Goal: Task Accomplishment & Management: Manage account settings

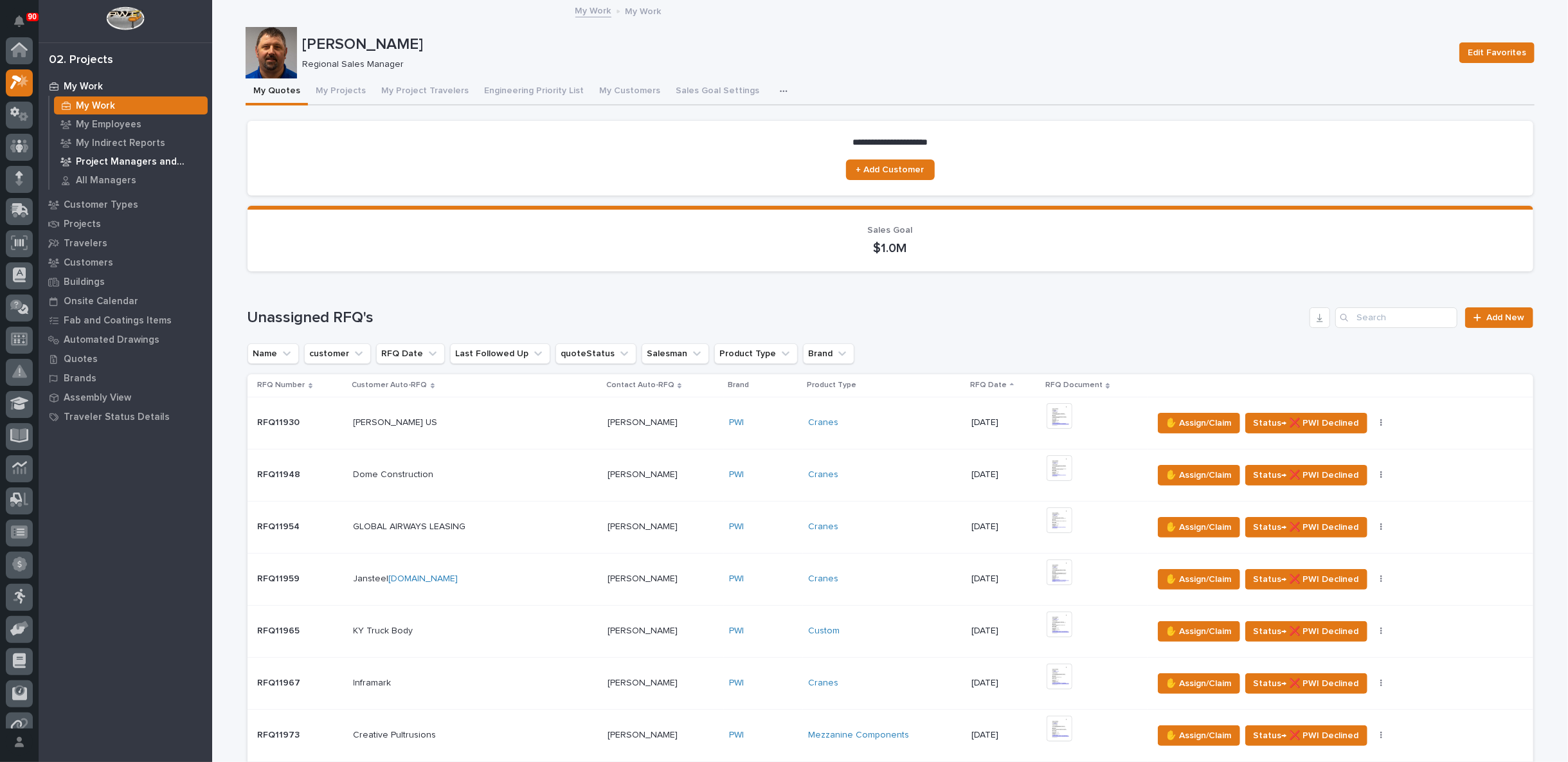
scroll to position [32, 0]
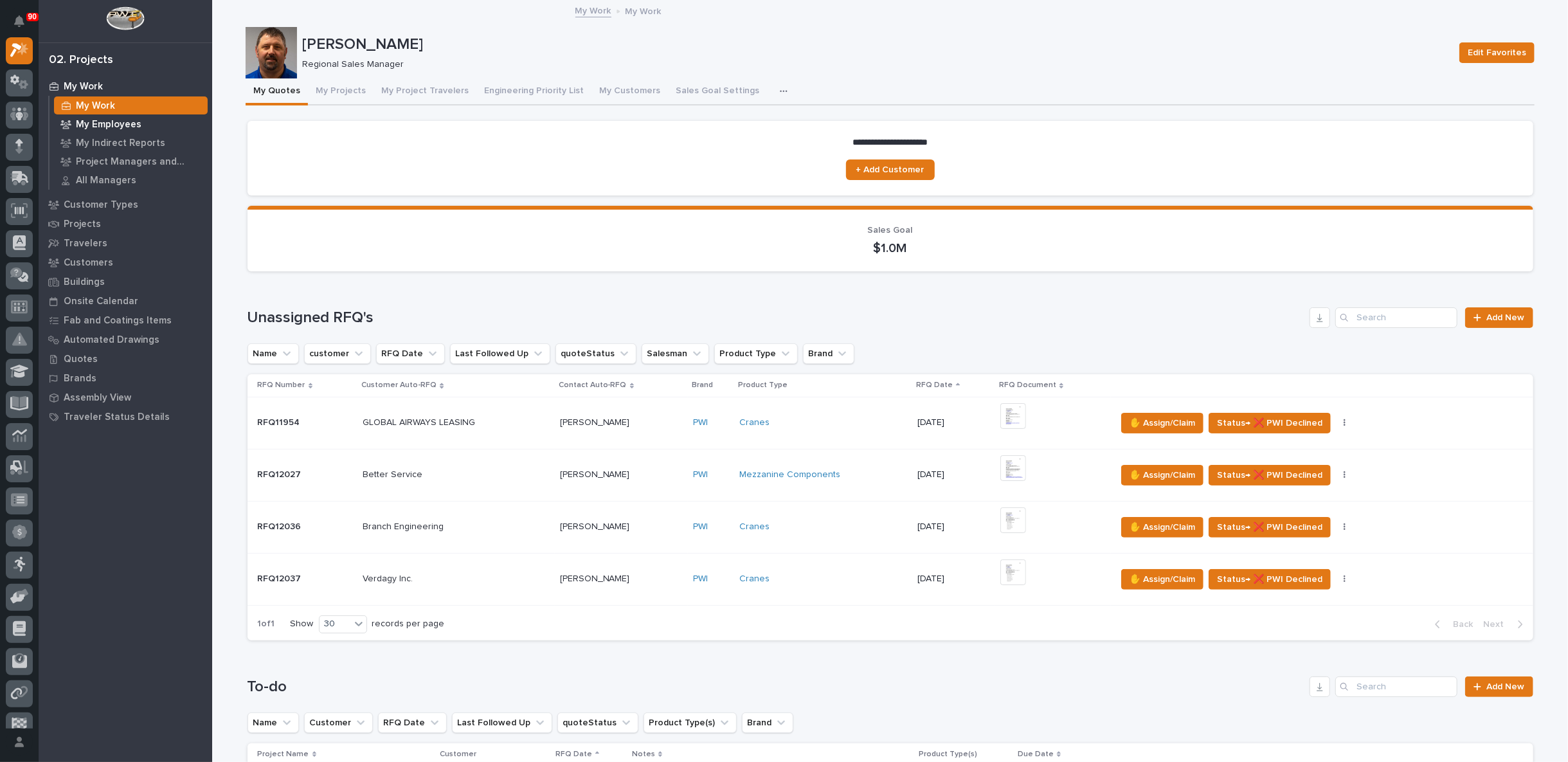
click at [113, 125] on p "My Employees" at bounding box center [108, 125] width 65 height 12
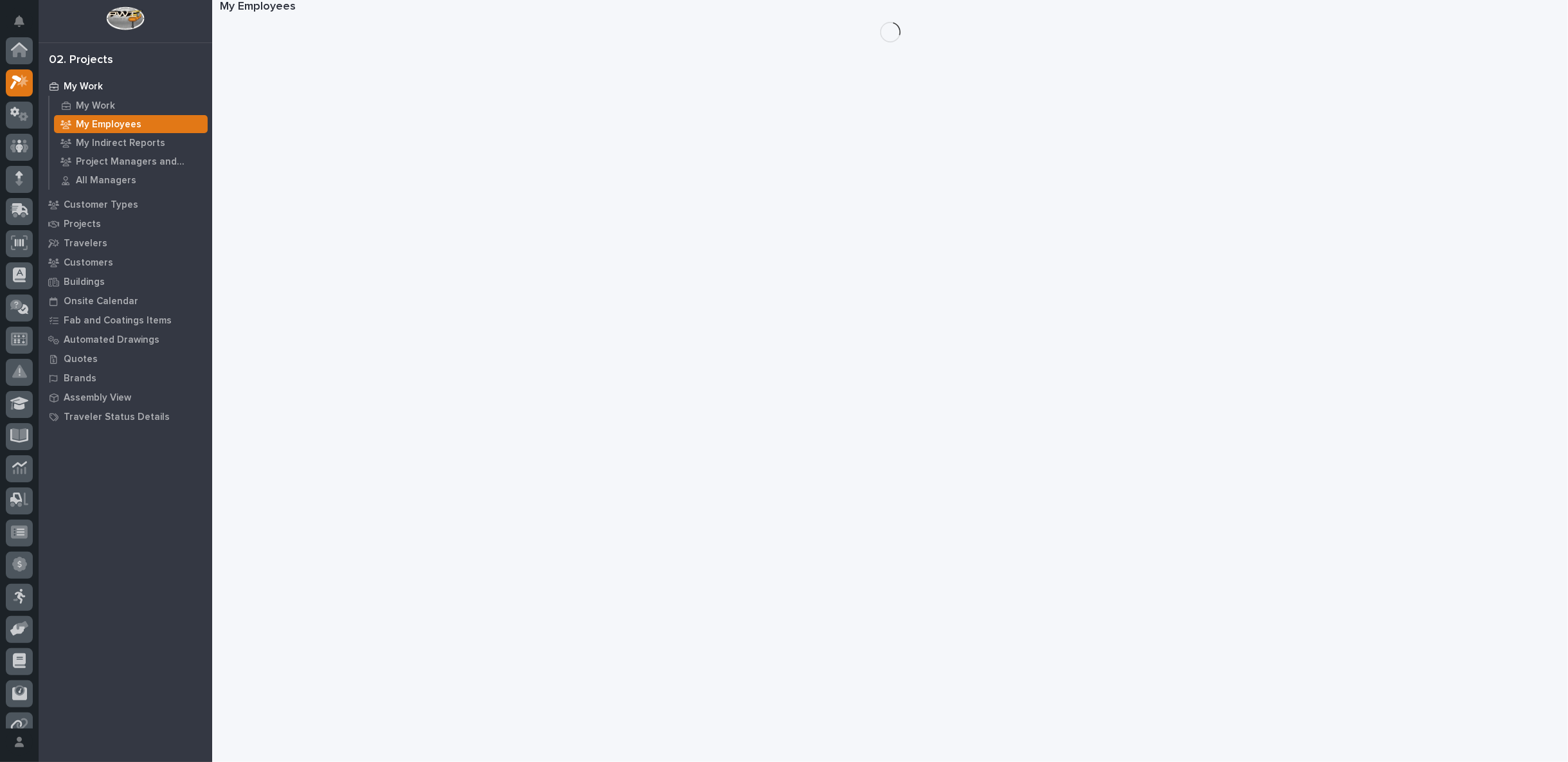
scroll to position [32, 0]
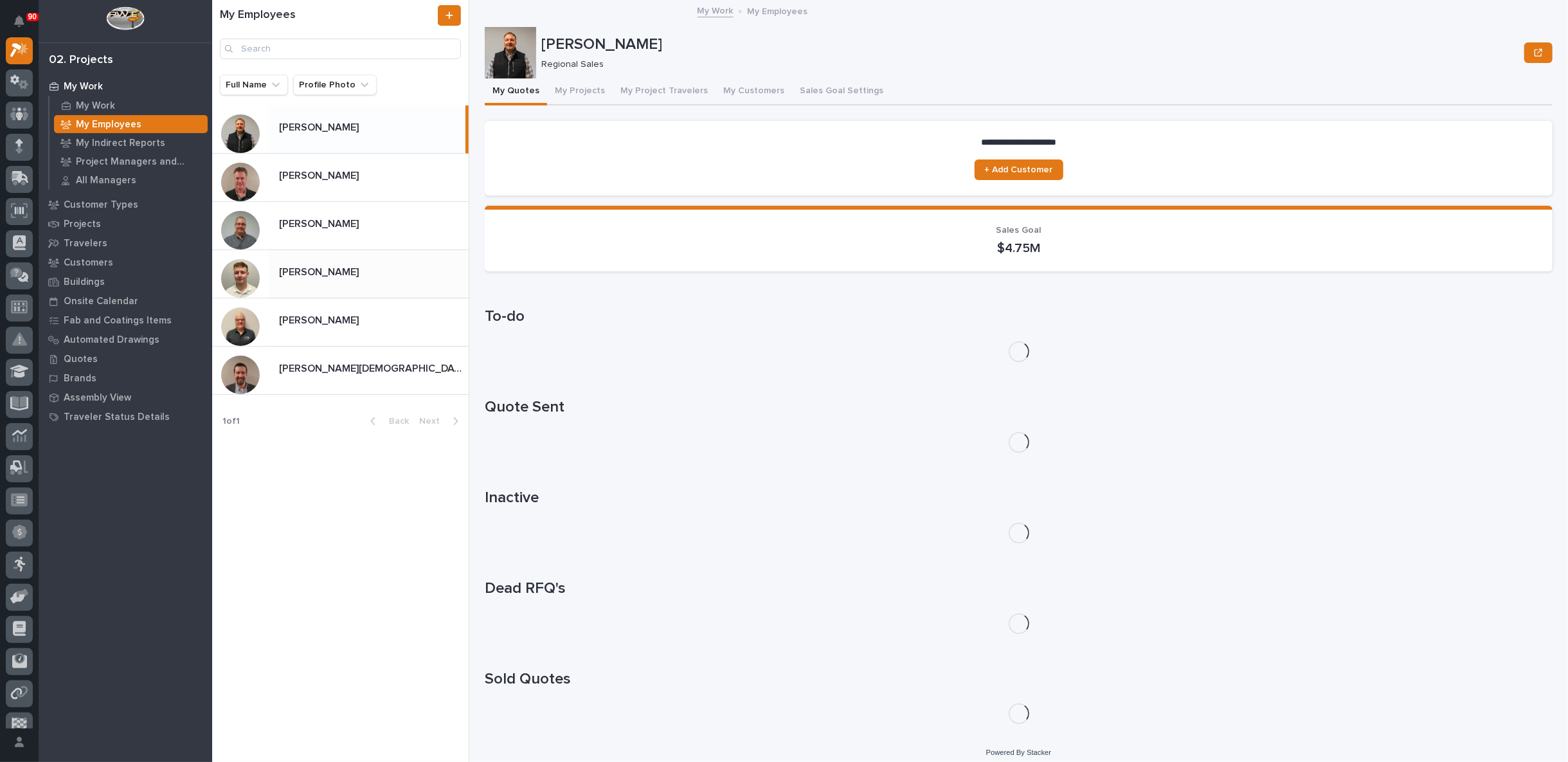
click at [317, 268] on p "[PERSON_NAME]" at bounding box center [320, 271] width 82 height 15
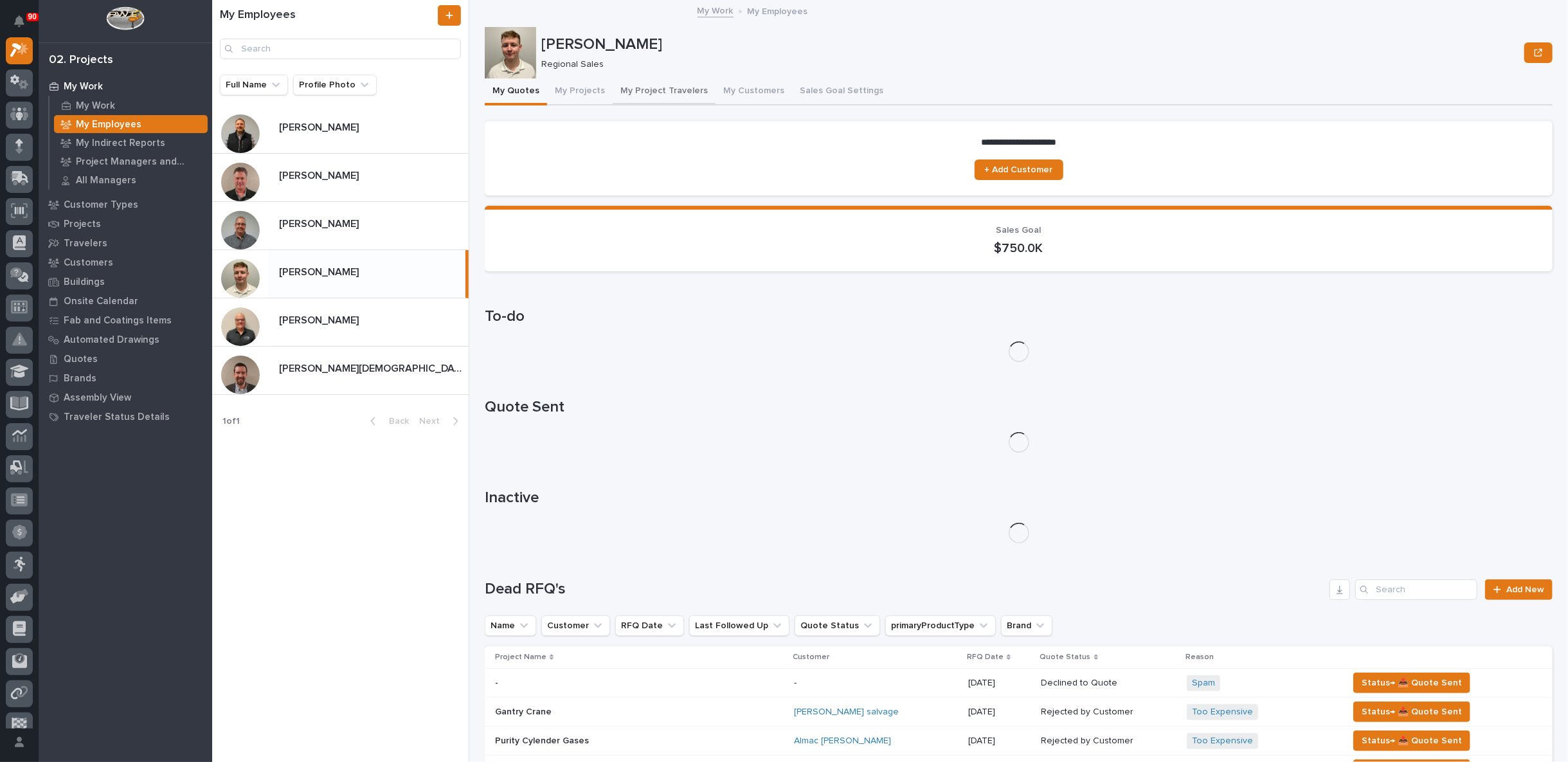
click at [660, 86] on button "My Project Travelers" at bounding box center [664, 92] width 103 height 27
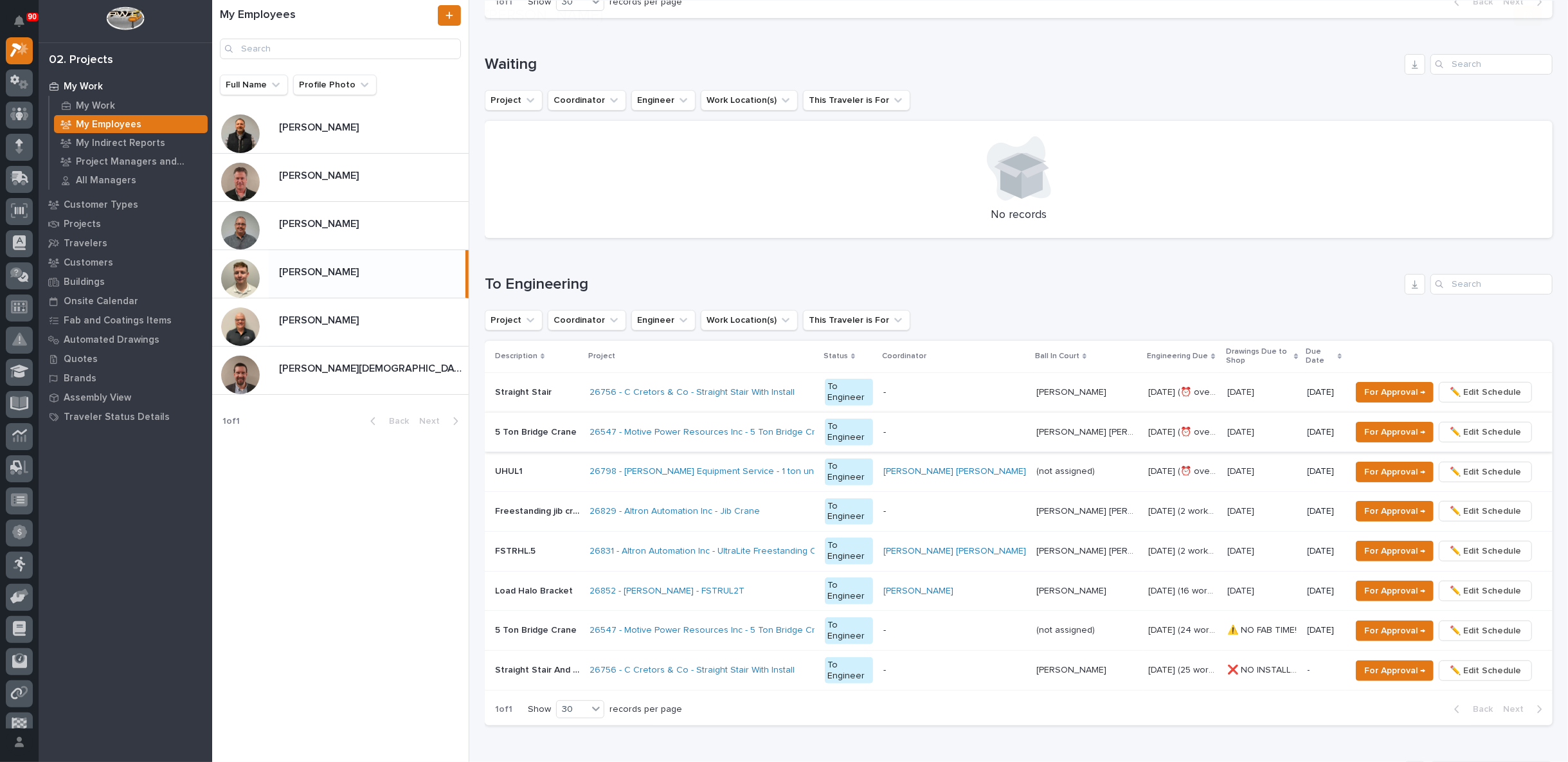
scroll to position [356, 0]
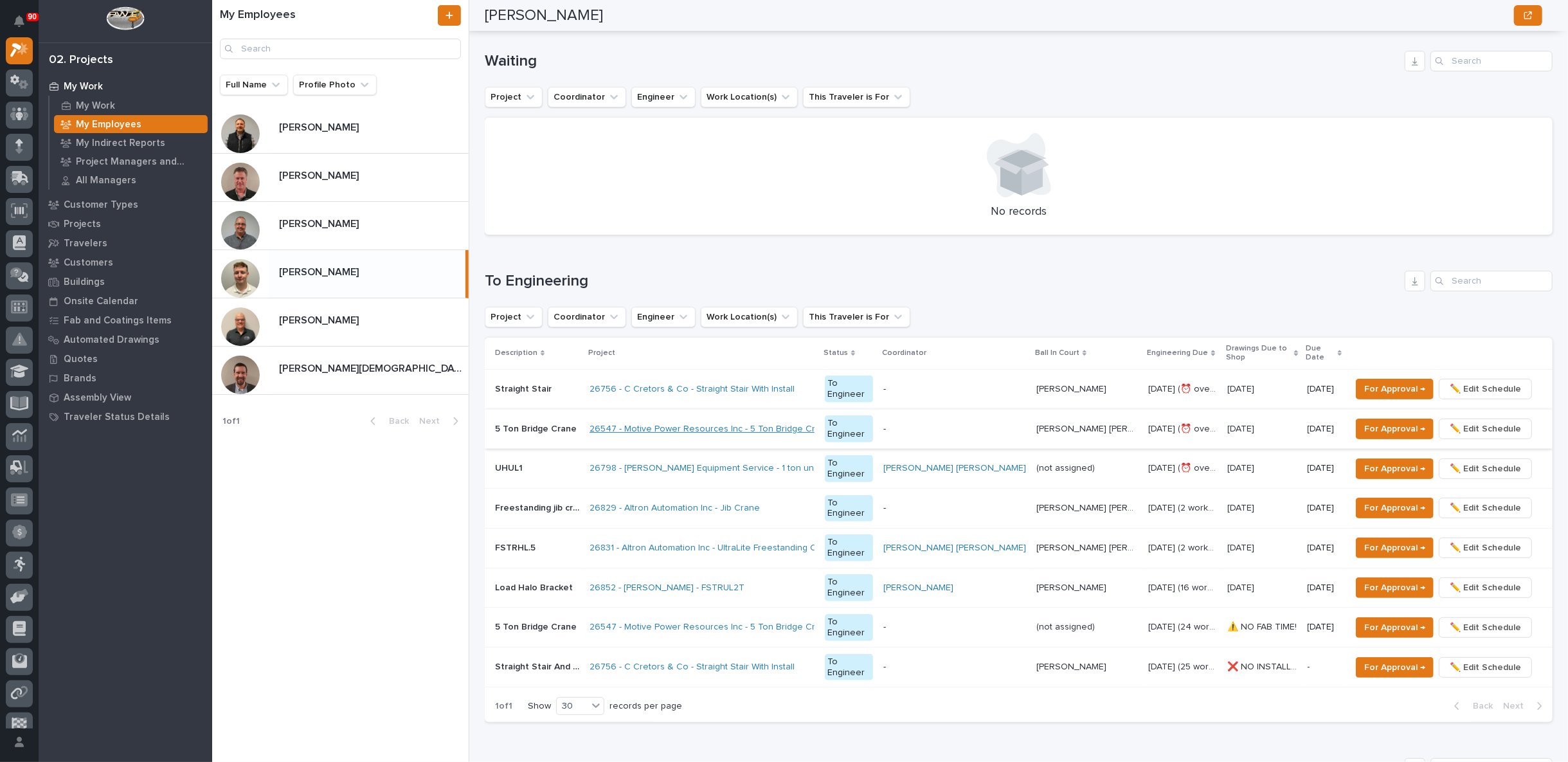
click at [711, 424] on link "26547 - Motive Power Resources Inc - 5 Ton Bridge Crane" at bounding box center [710, 429] width 242 height 11
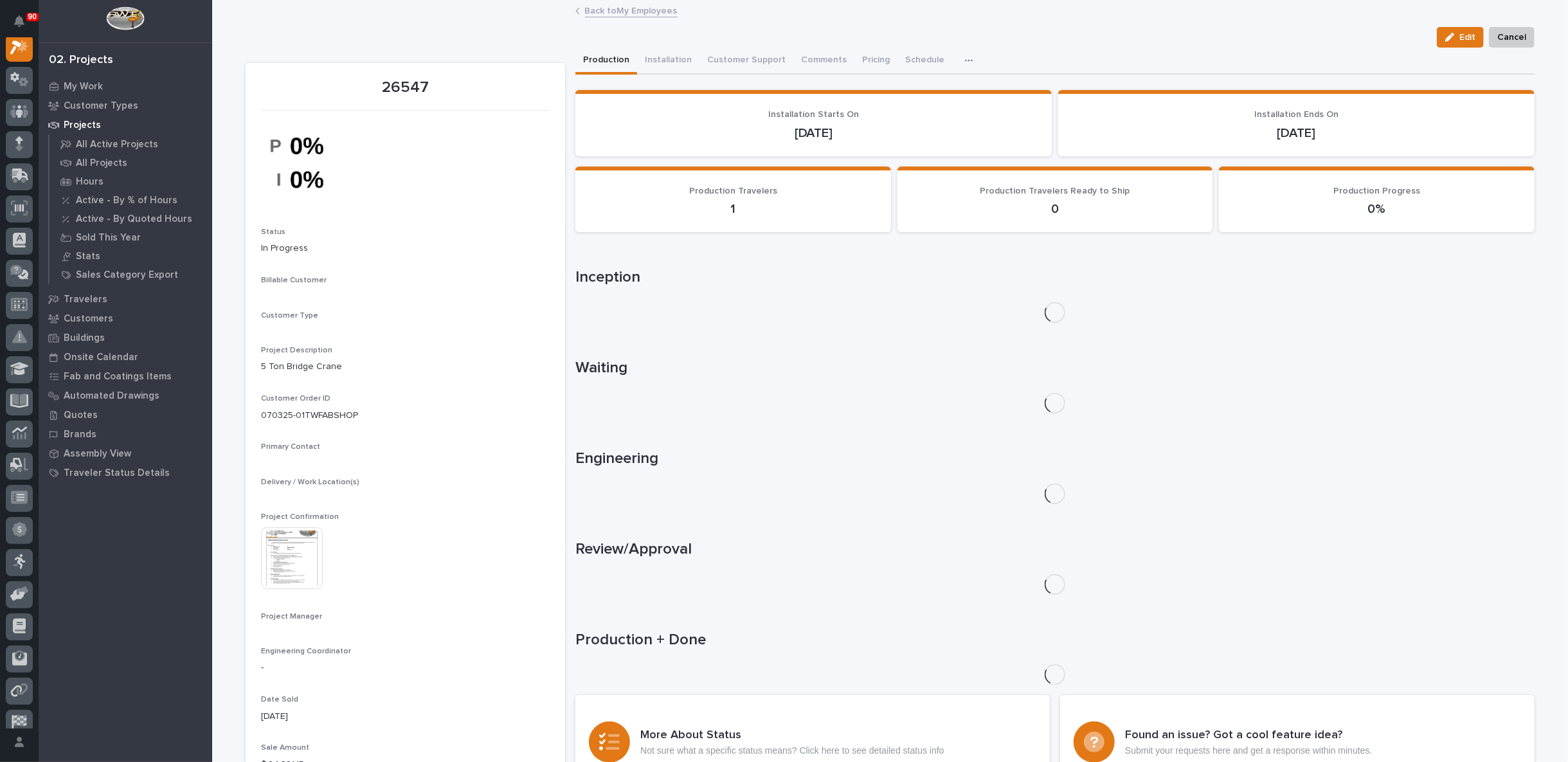
scroll to position [32, 0]
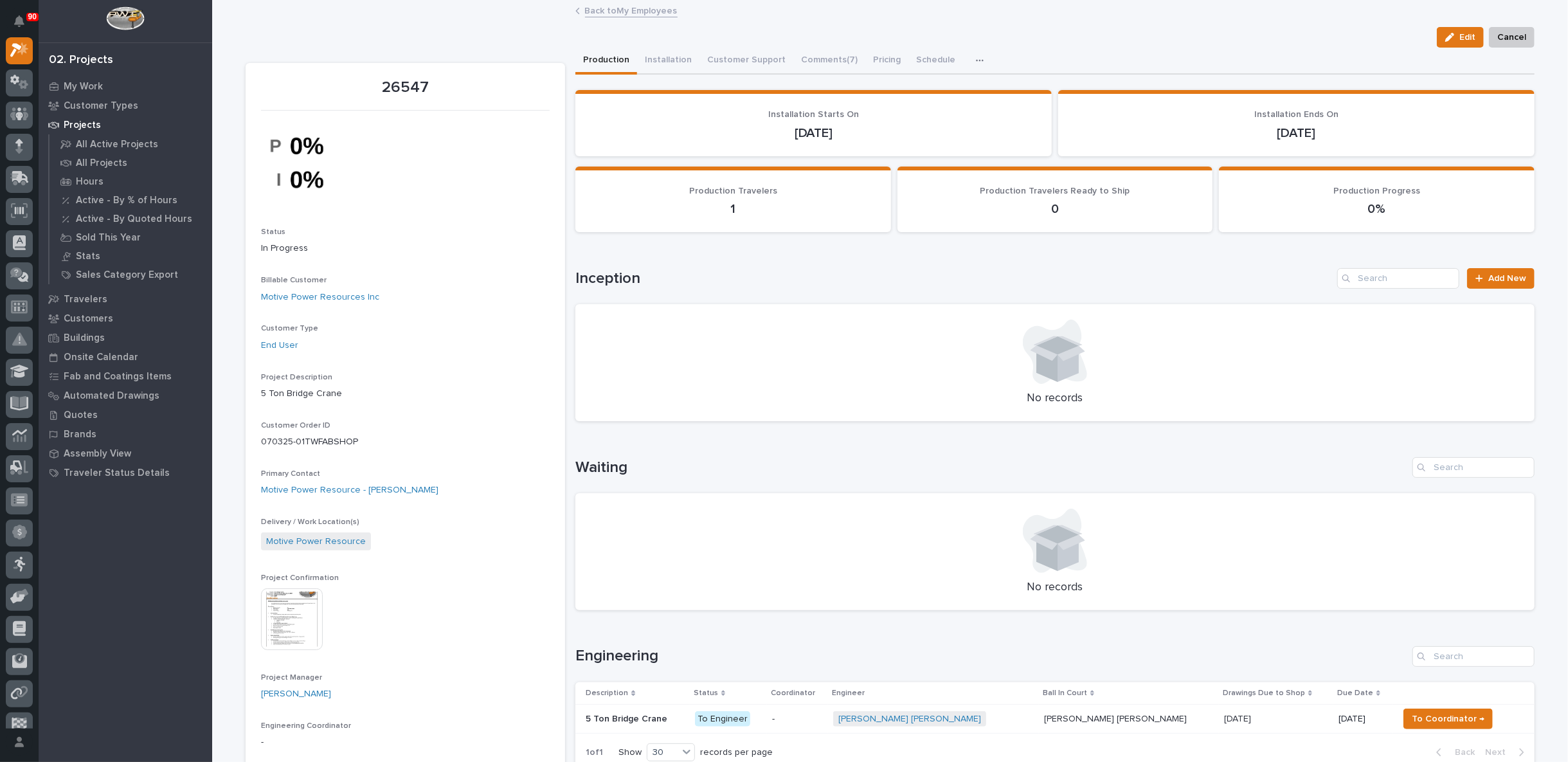
click at [288, 617] on img at bounding box center [292, 619] width 62 height 62
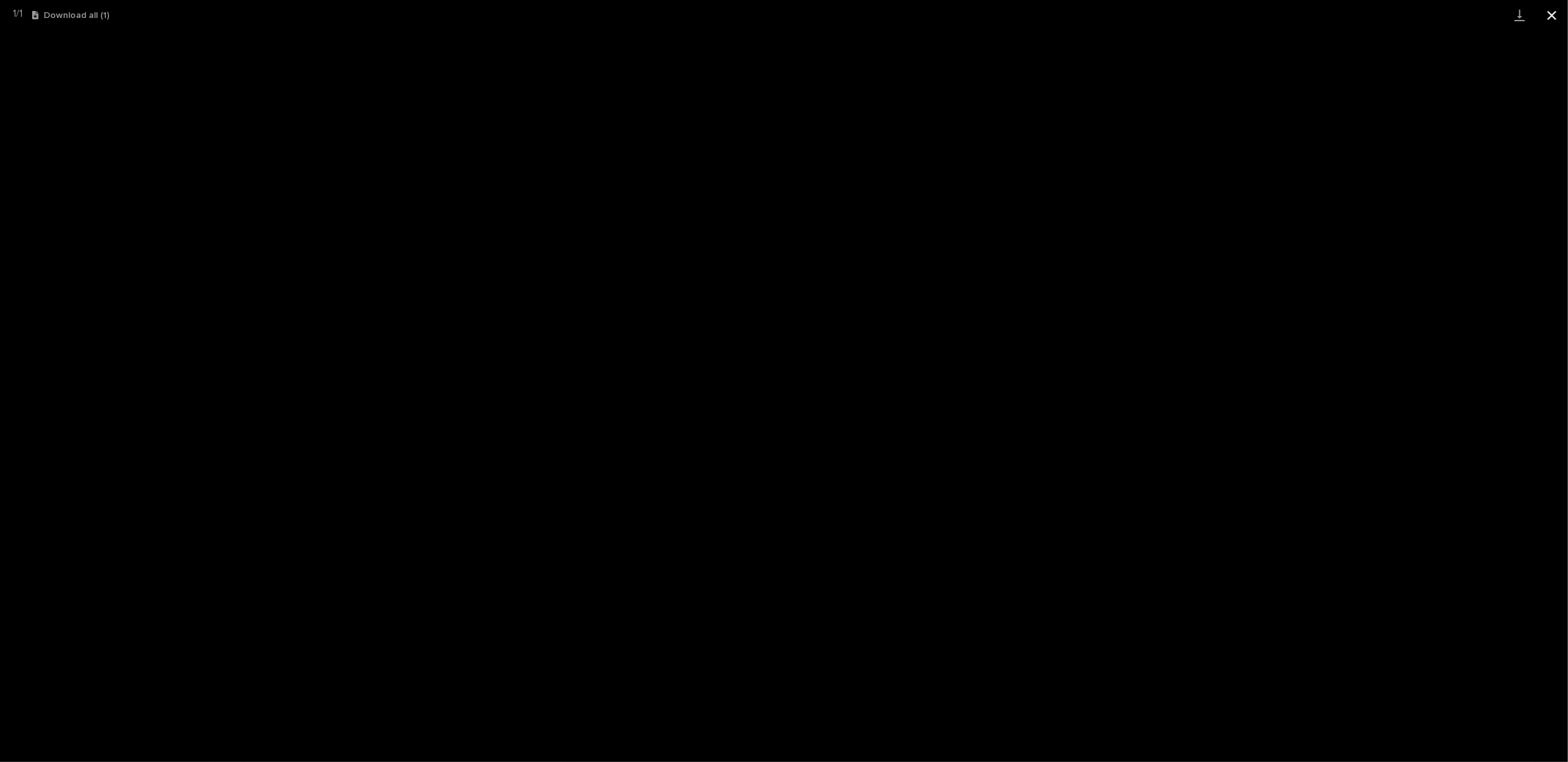
click at [1551, 15] on button "Close gallery" at bounding box center [1552, 15] width 32 height 30
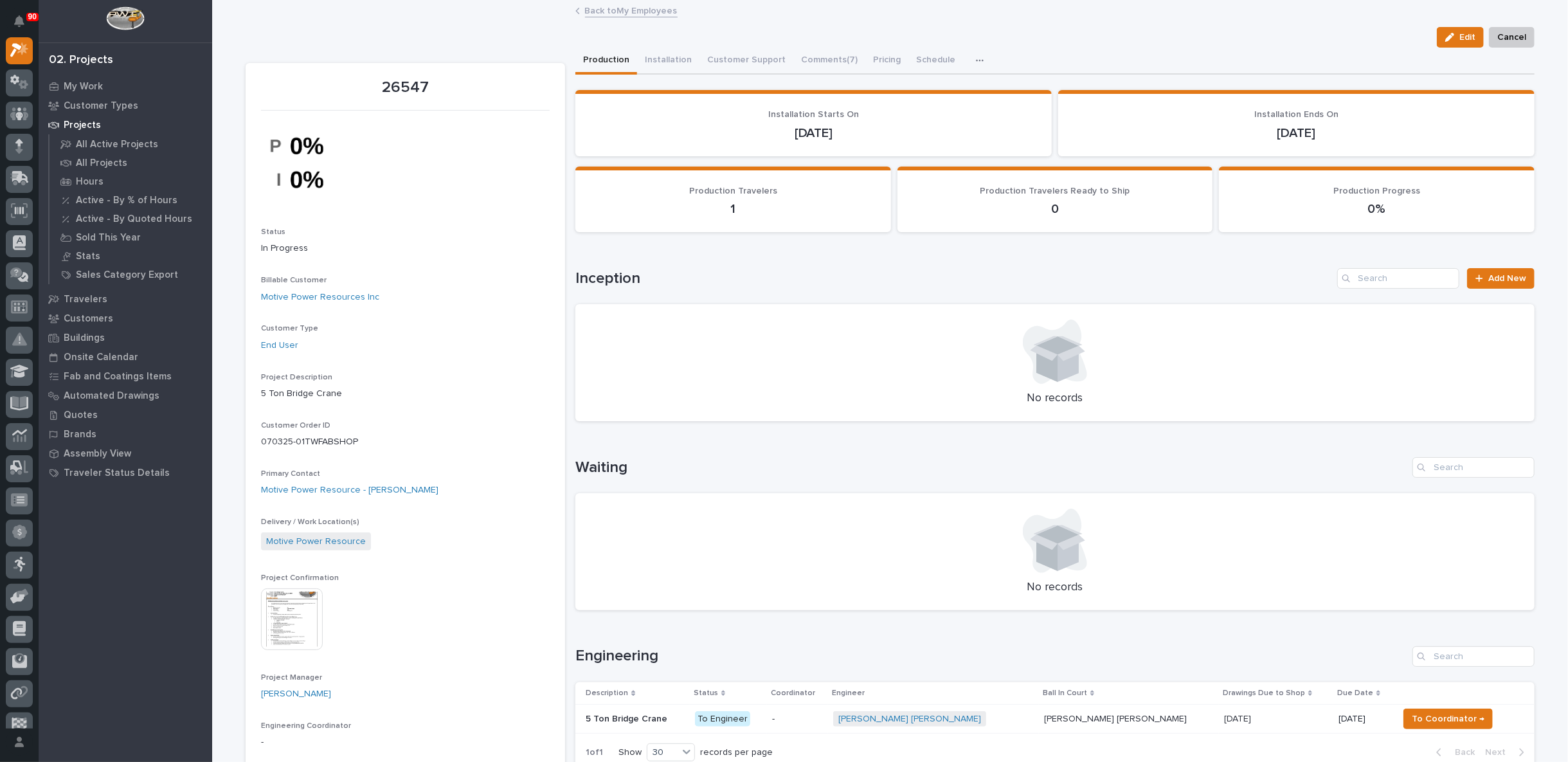
click at [611, 7] on link "Back to My Employees" at bounding box center [631, 10] width 93 height 15
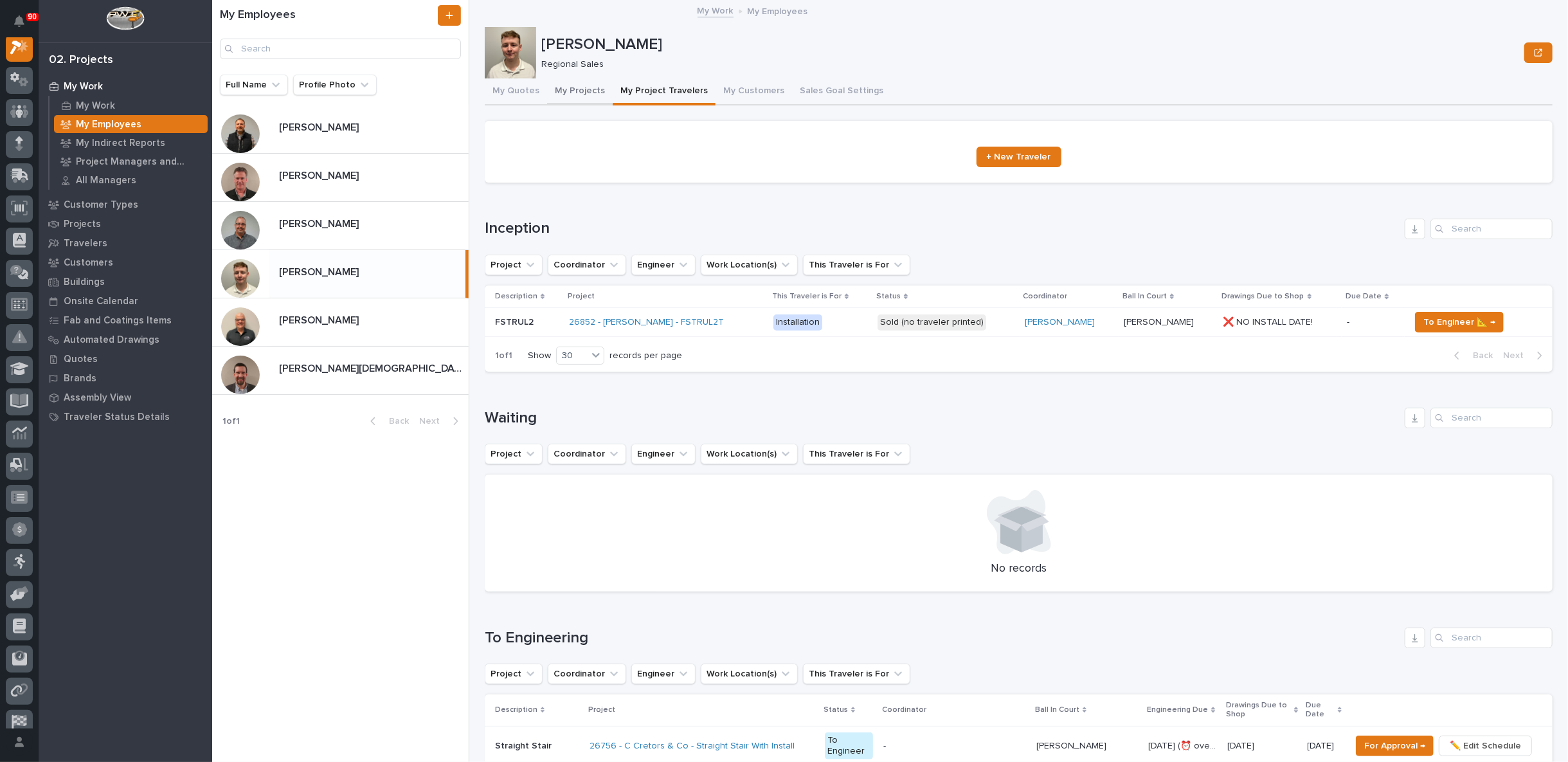
click at [582, 91] on button "My Projects" at bounding box center [580, 92] width 65 height 27
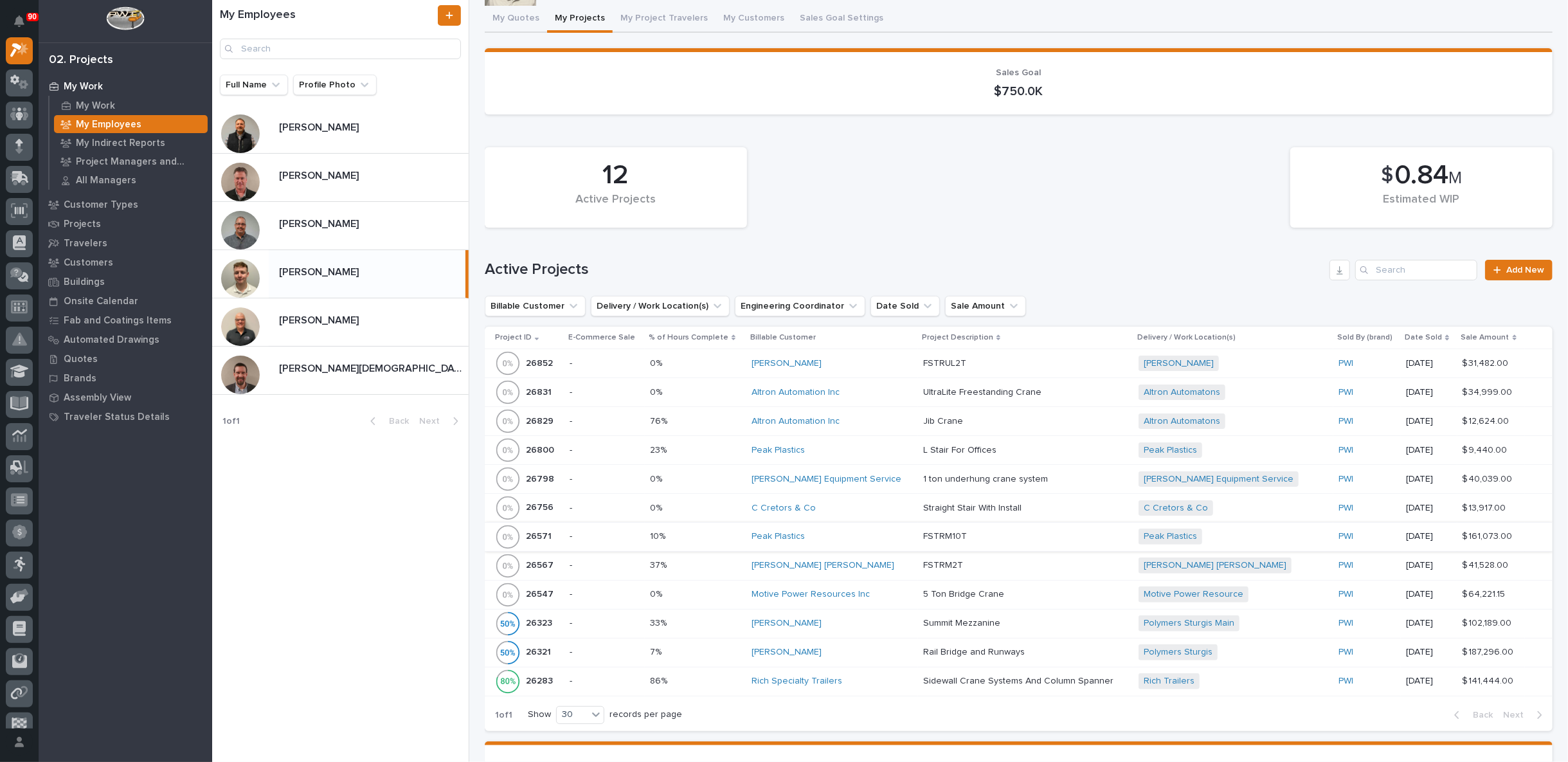
scroll to position [214, 0]
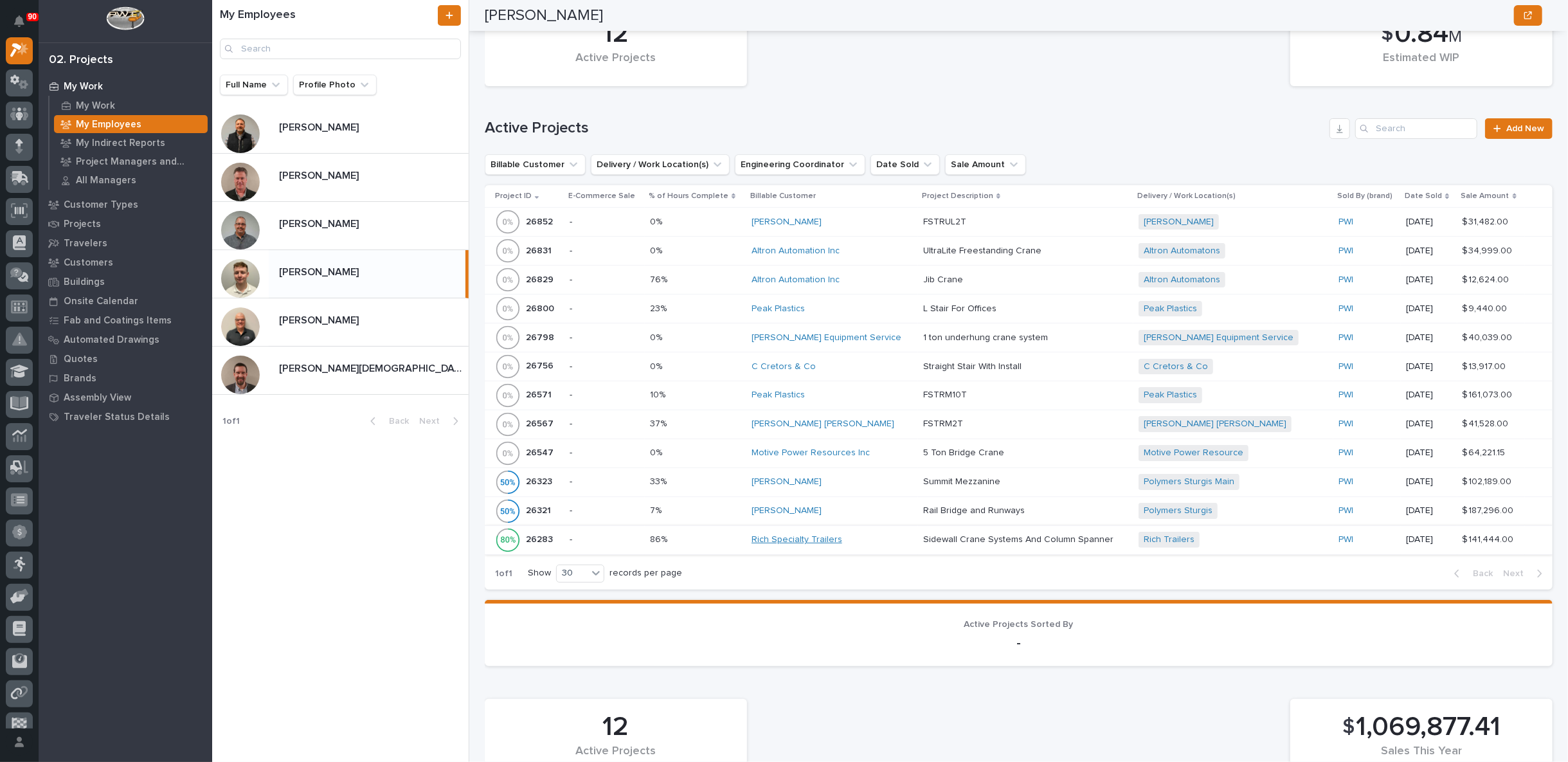
click at [809, 540] on link "Rich Specialty Trailers" at bounding box center [797, 539] width 91 height 11
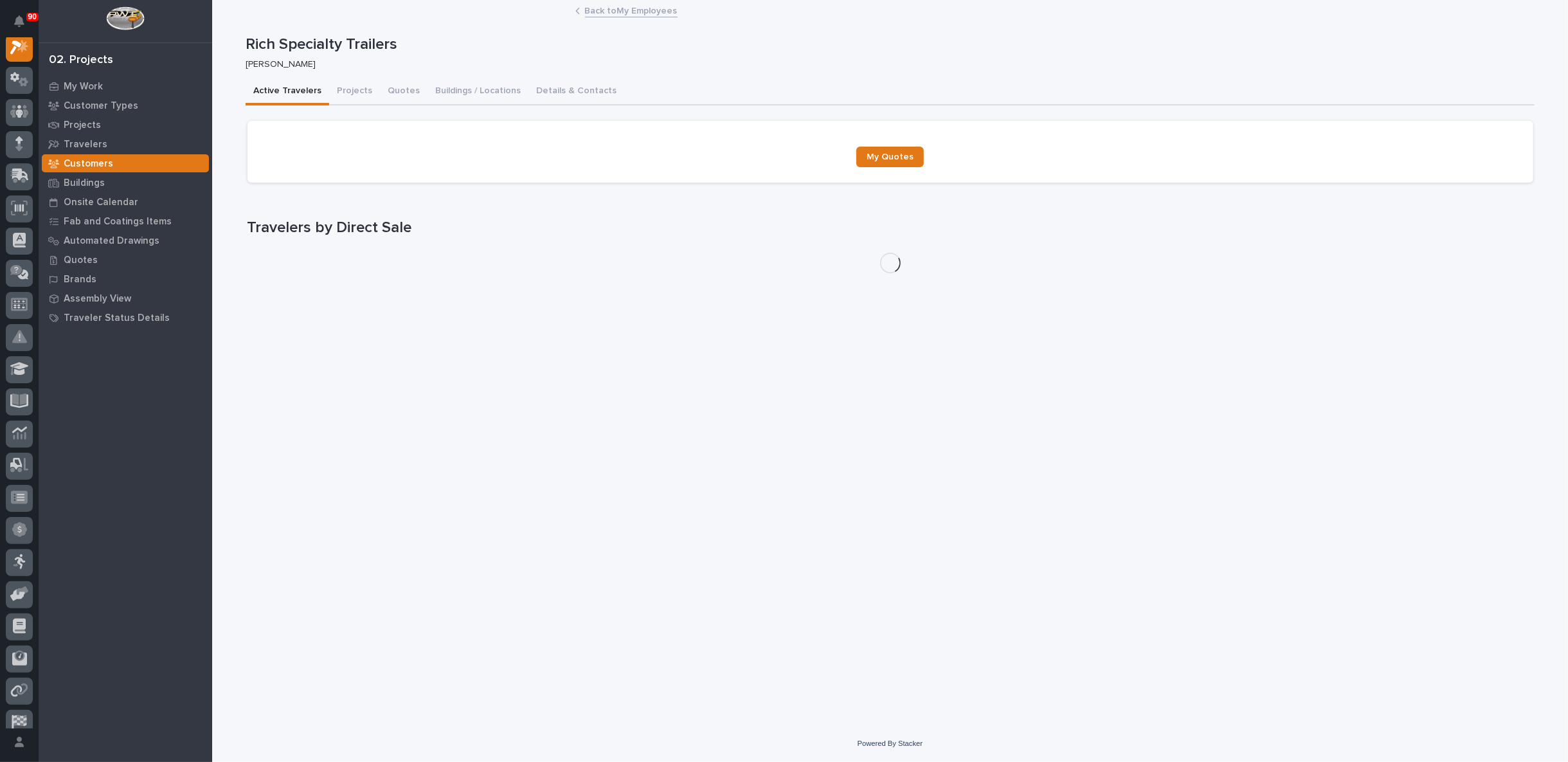
scroll to position [32, 0]
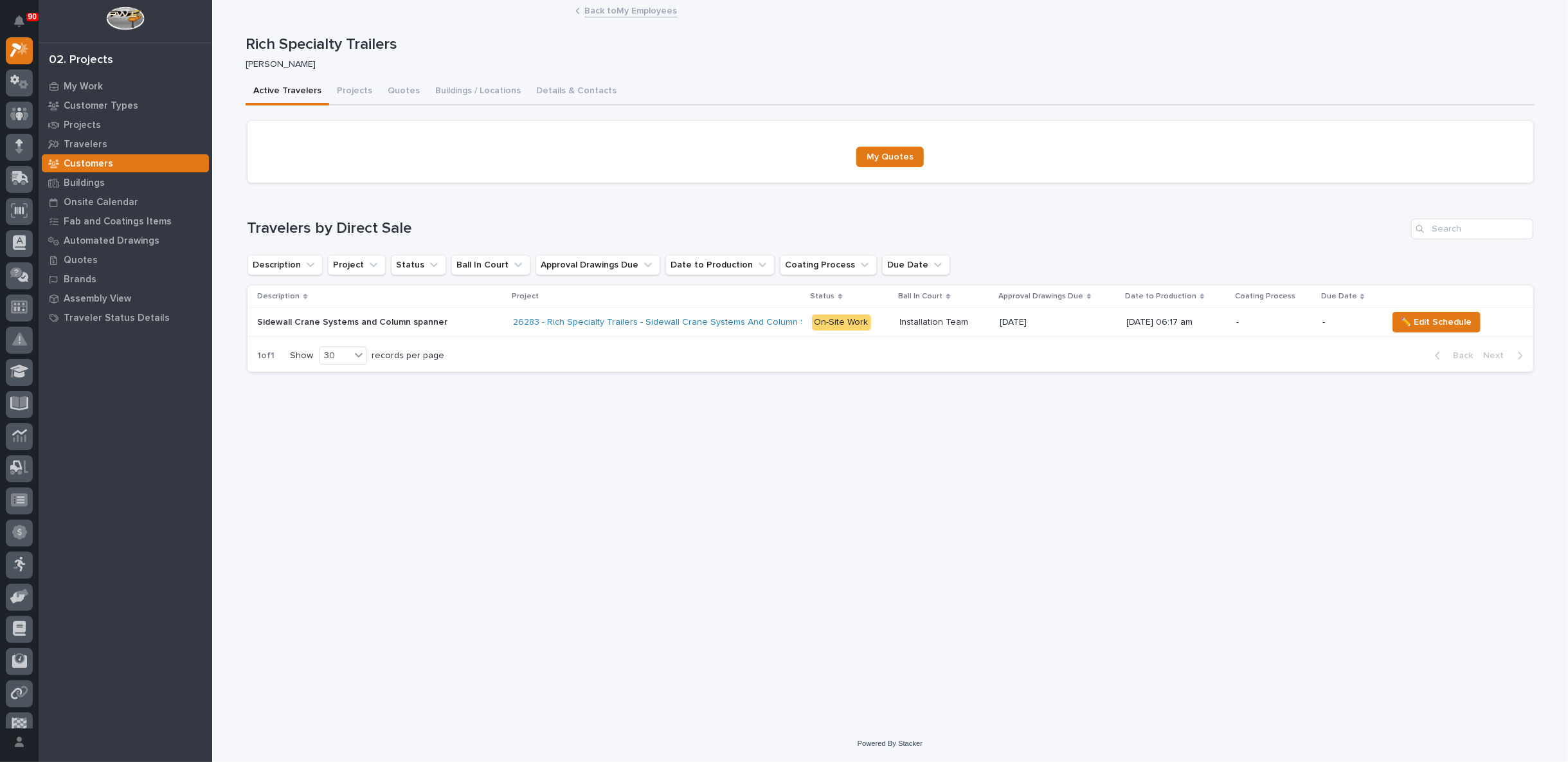
click at [618, 8] on link "Back to My Employees" at bounding box center [631, 10] width 93 height 15
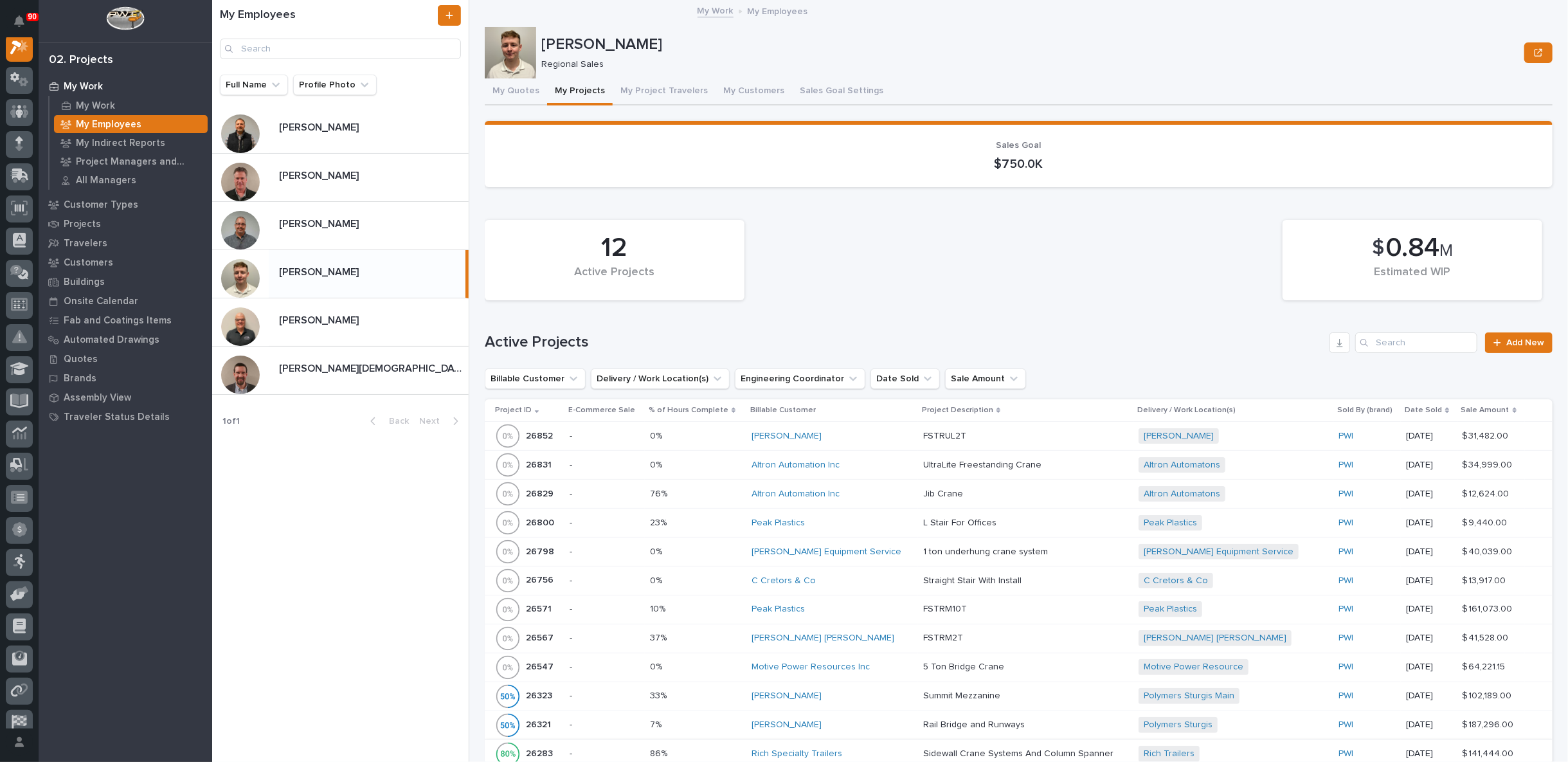
scroll to position [286, 0]
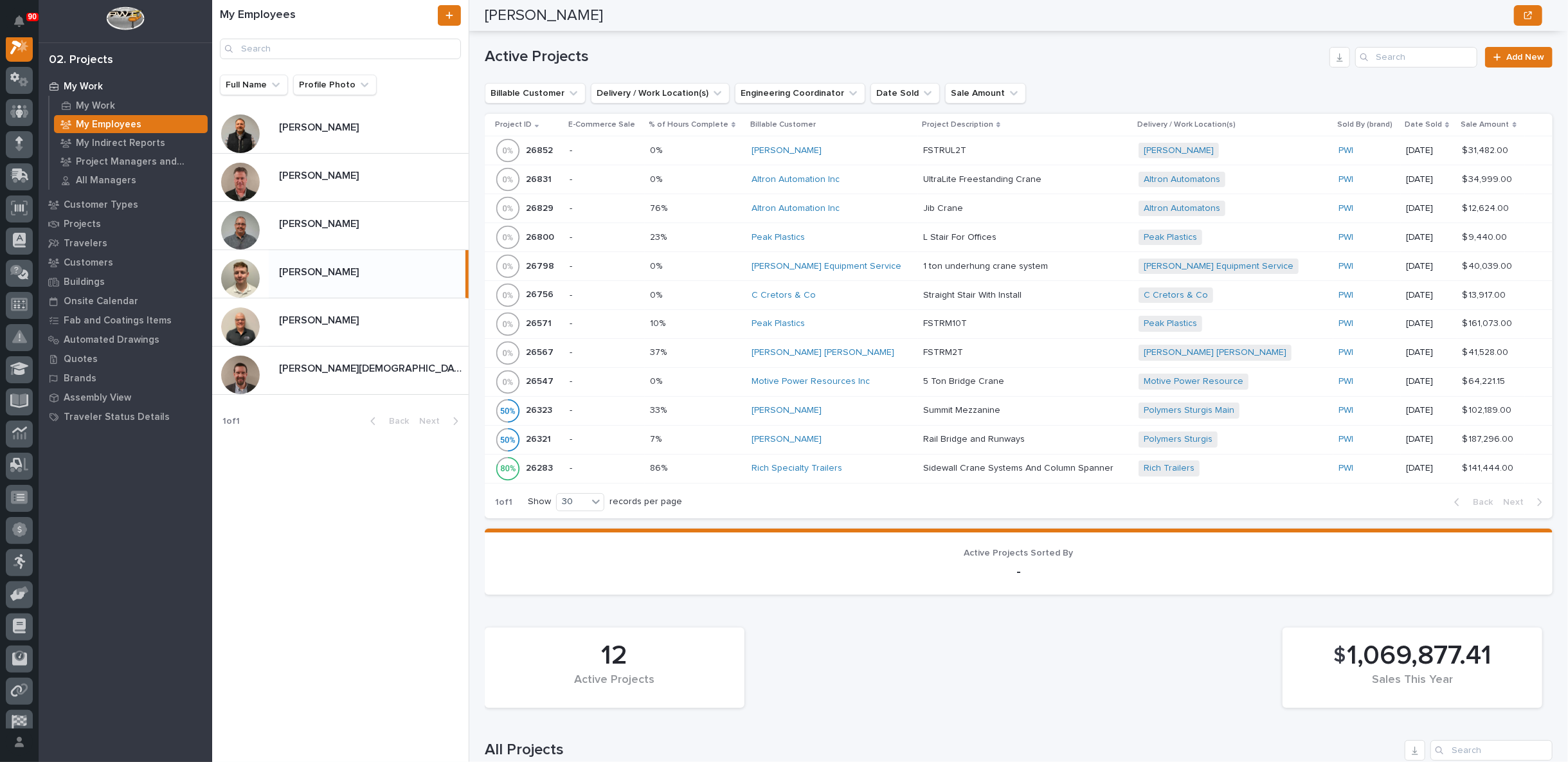
click at [879, 463] on div "Rich Specialty Trailers" at bounding box center [831, 468] width 161 height 11
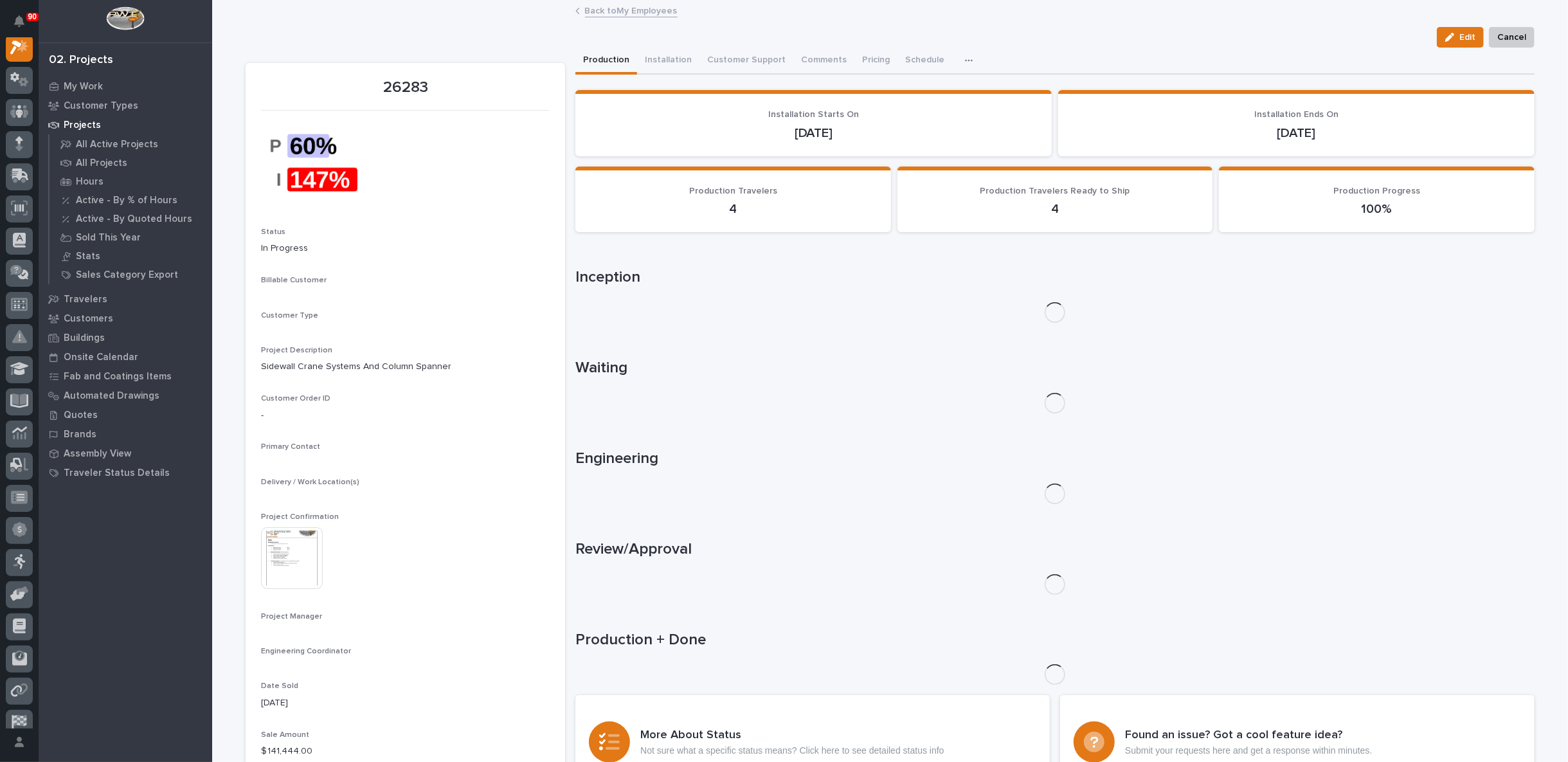
scroll to position [32, 0]
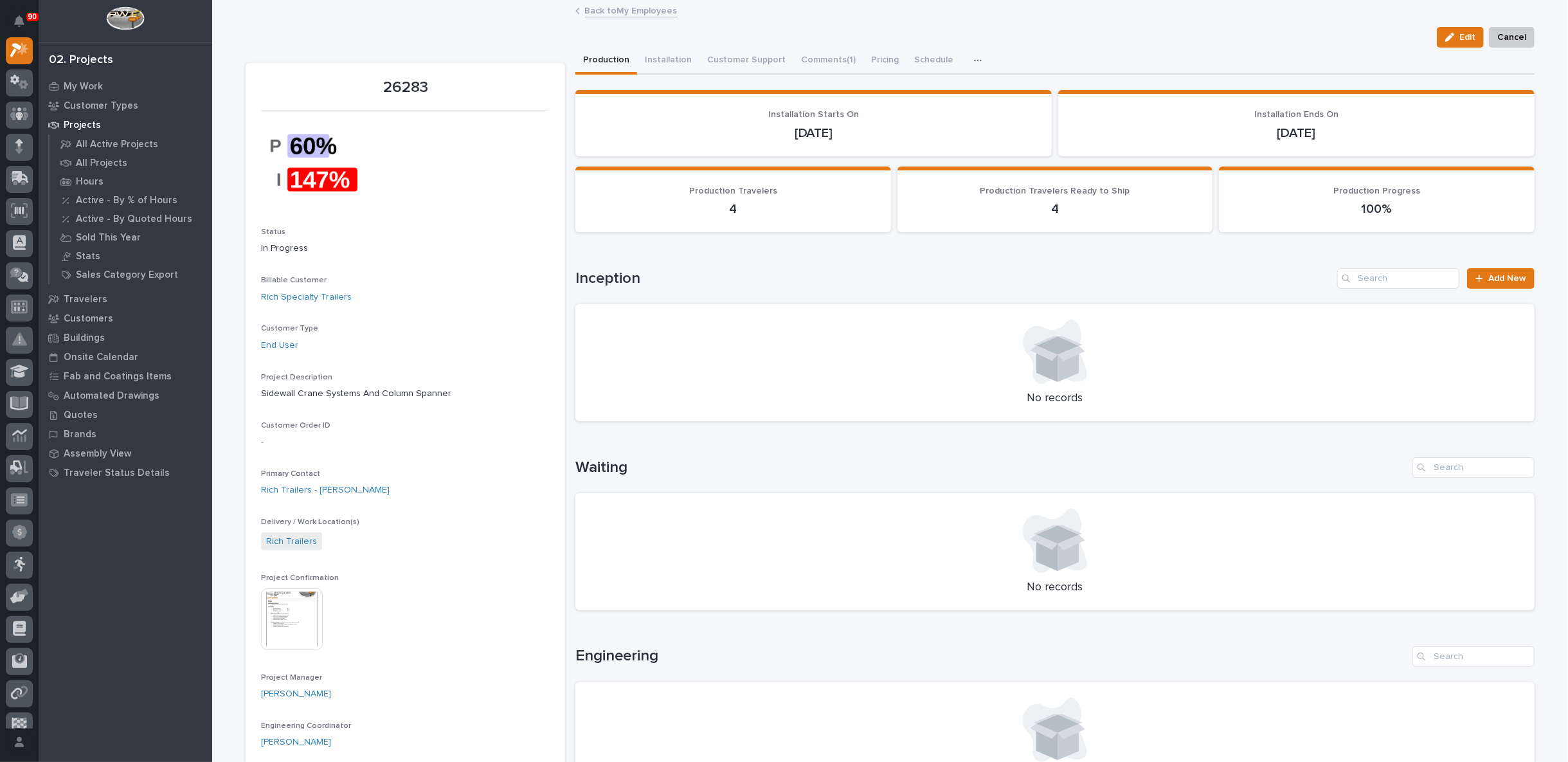
click at [974, 56] on icon "button" at bounding box center [978, 60] width 7 height 9
click at [900, 91] on span "Hours" at bounding box center [910, 95] width 25 height 12
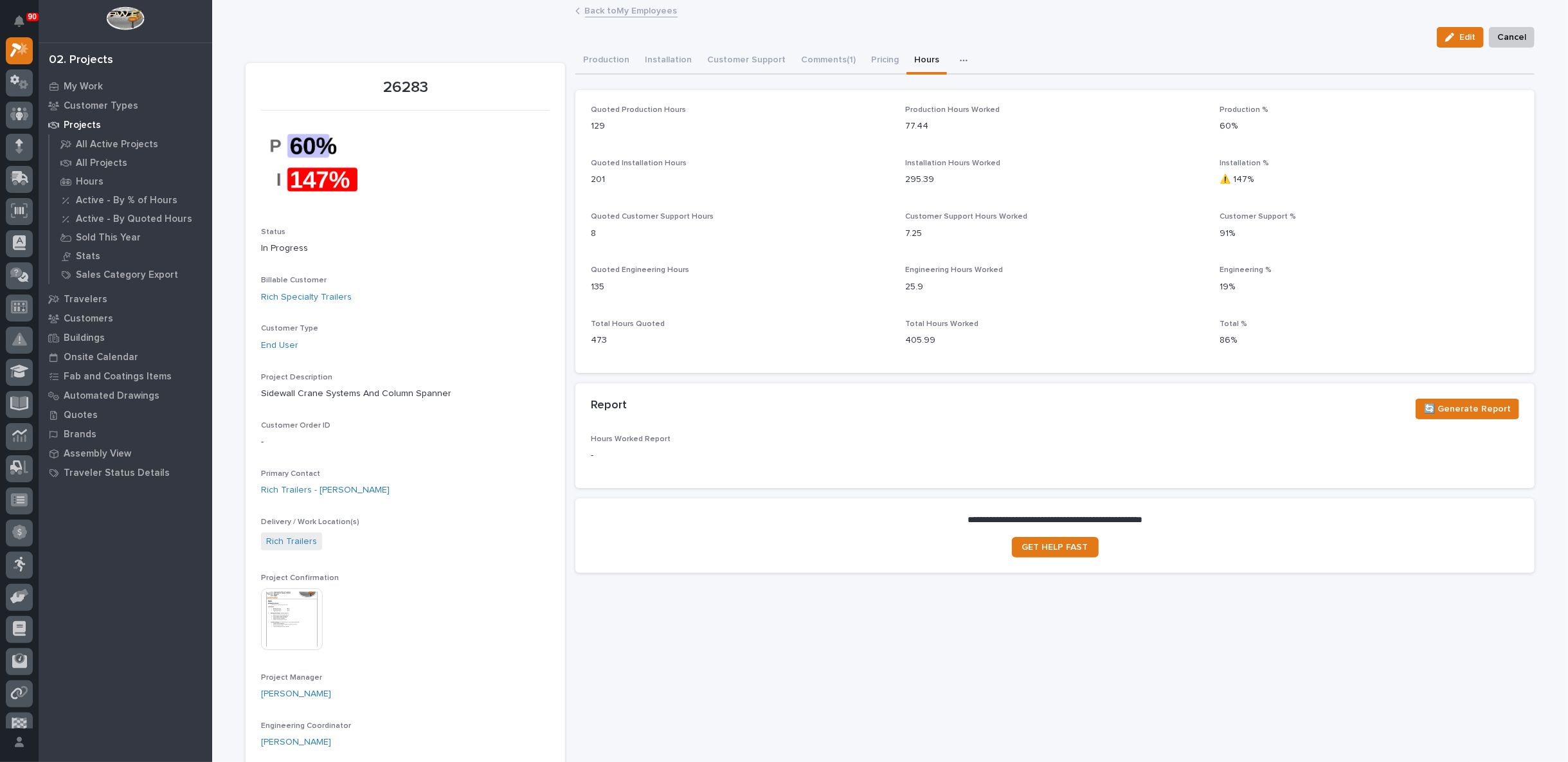
click at [606, 7] on link "Back to My Employees" at bounding box center [631, 10] width 93 height 15
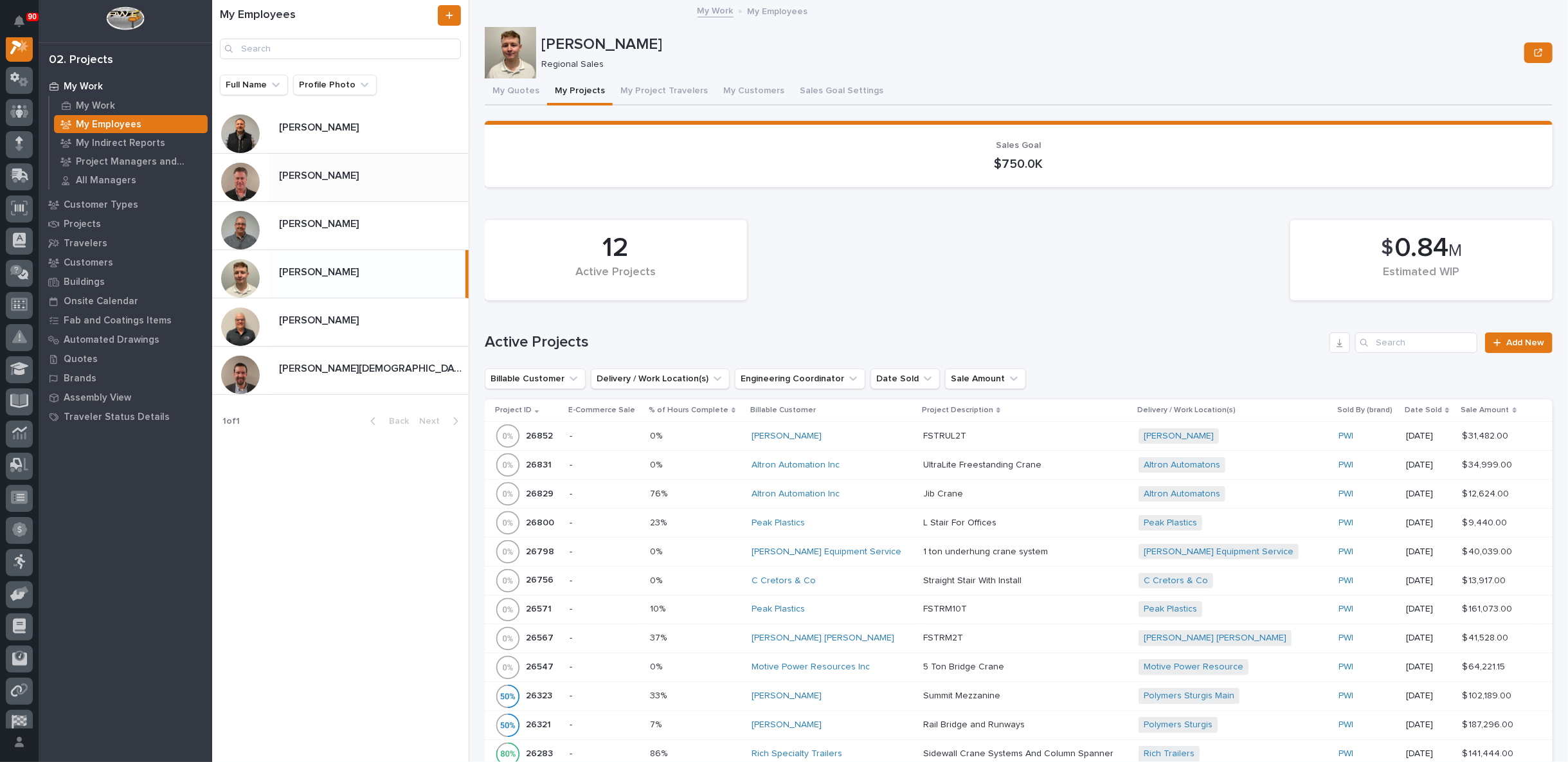
click at [337, 181] on p at bounding box center [371, 175] width 185 height 12
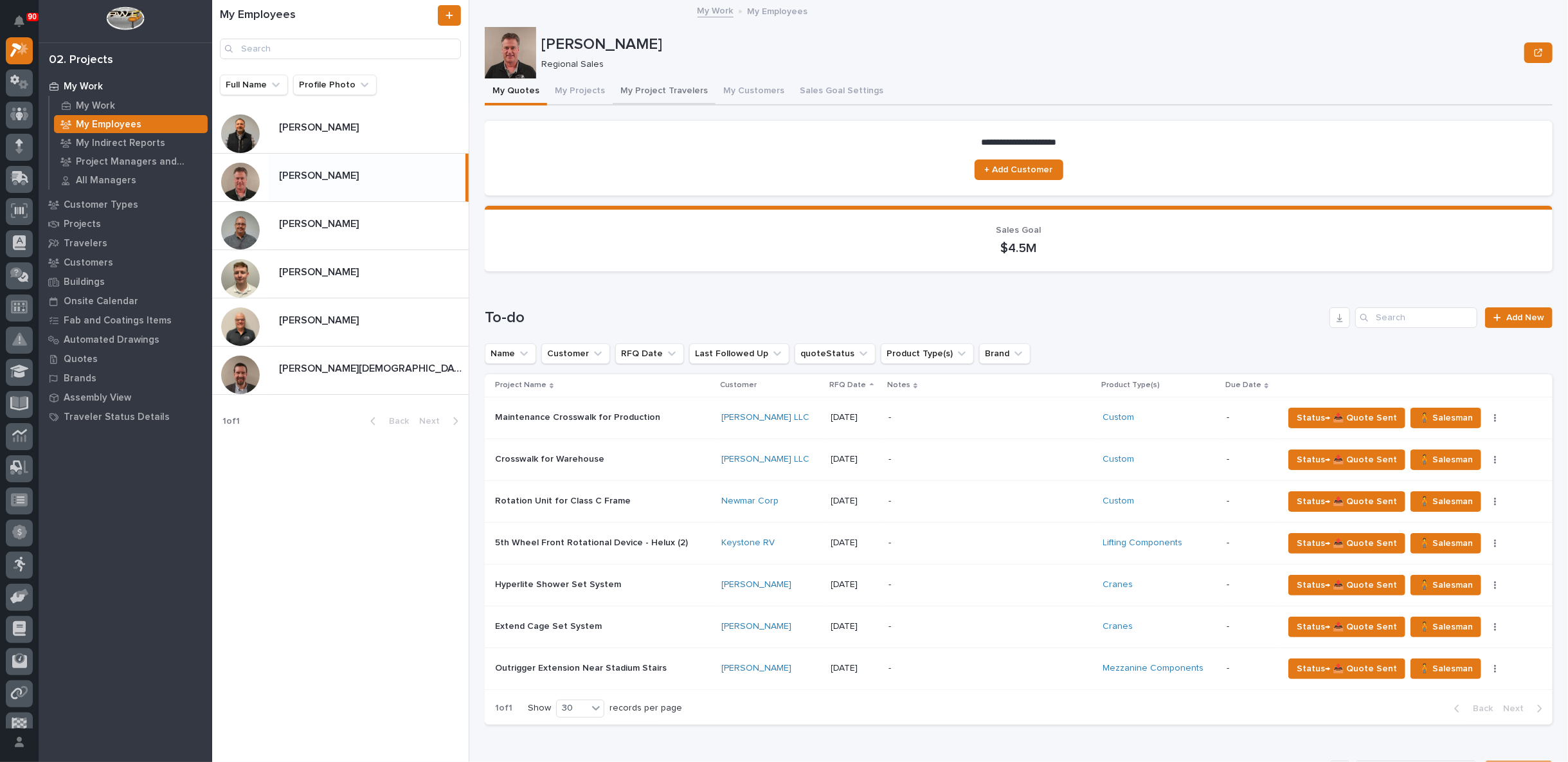
click at [666, 80] on button "My Project Travelers" at bounding box center [664, 92] width 103 height 27
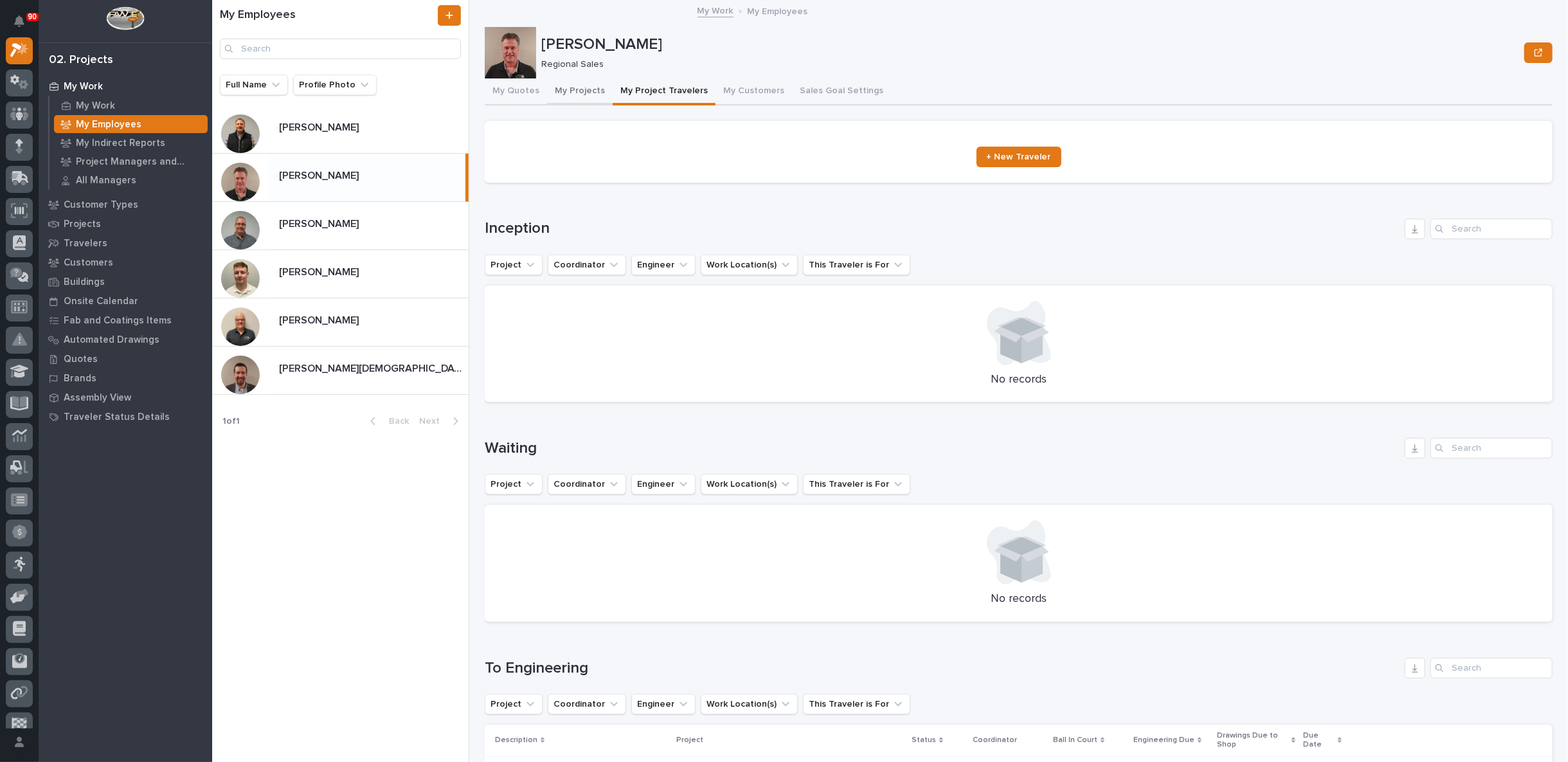
click at [577, 90] on button "My Projects" at bounding box center [580, 92] width 65 height 27
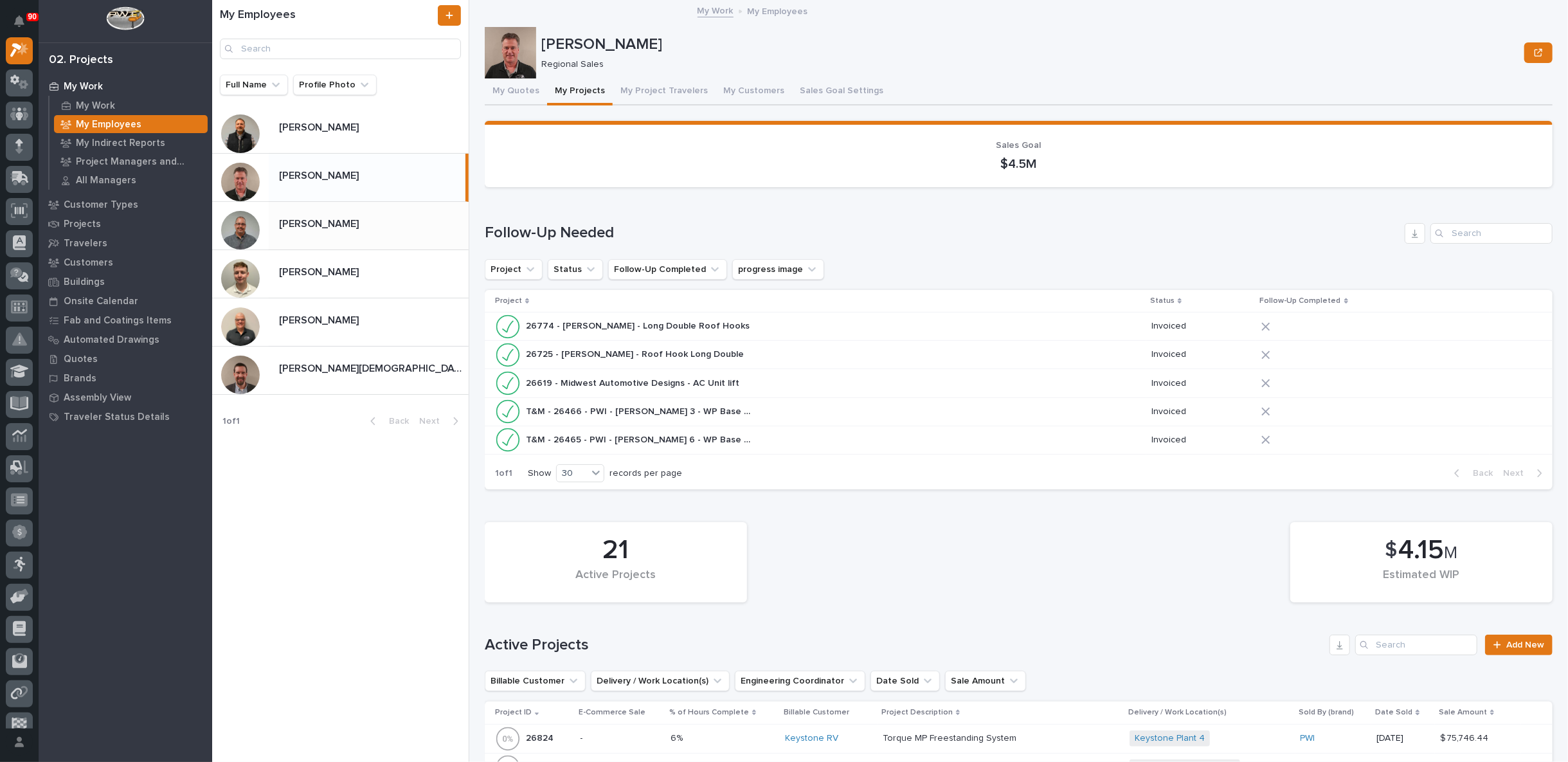
click at [355, 221] on p at bounding box center [371, 224] width 185 height 12
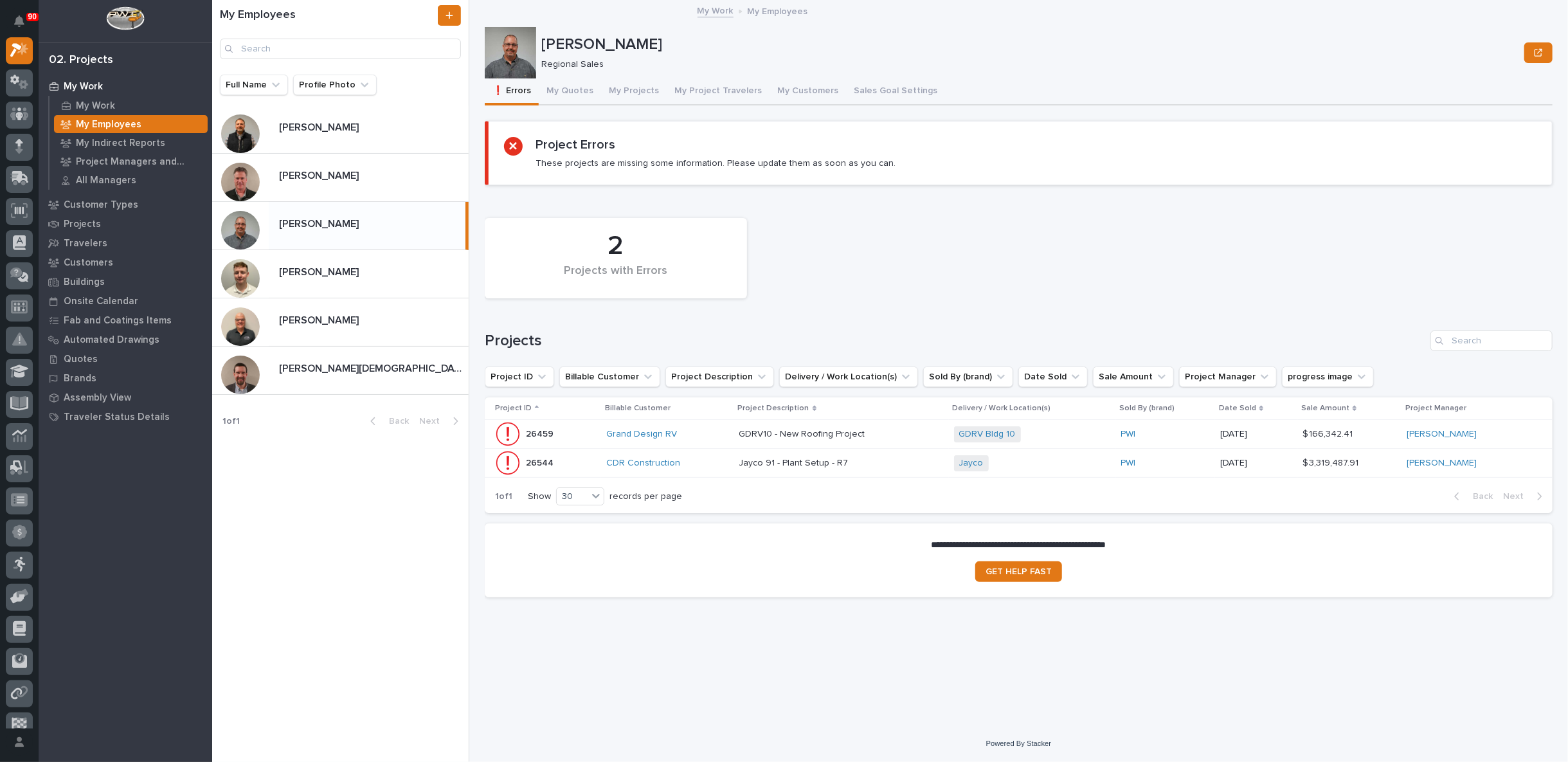
click at [893, 462] on p at bounding box center [841, 463] width 205 height 11
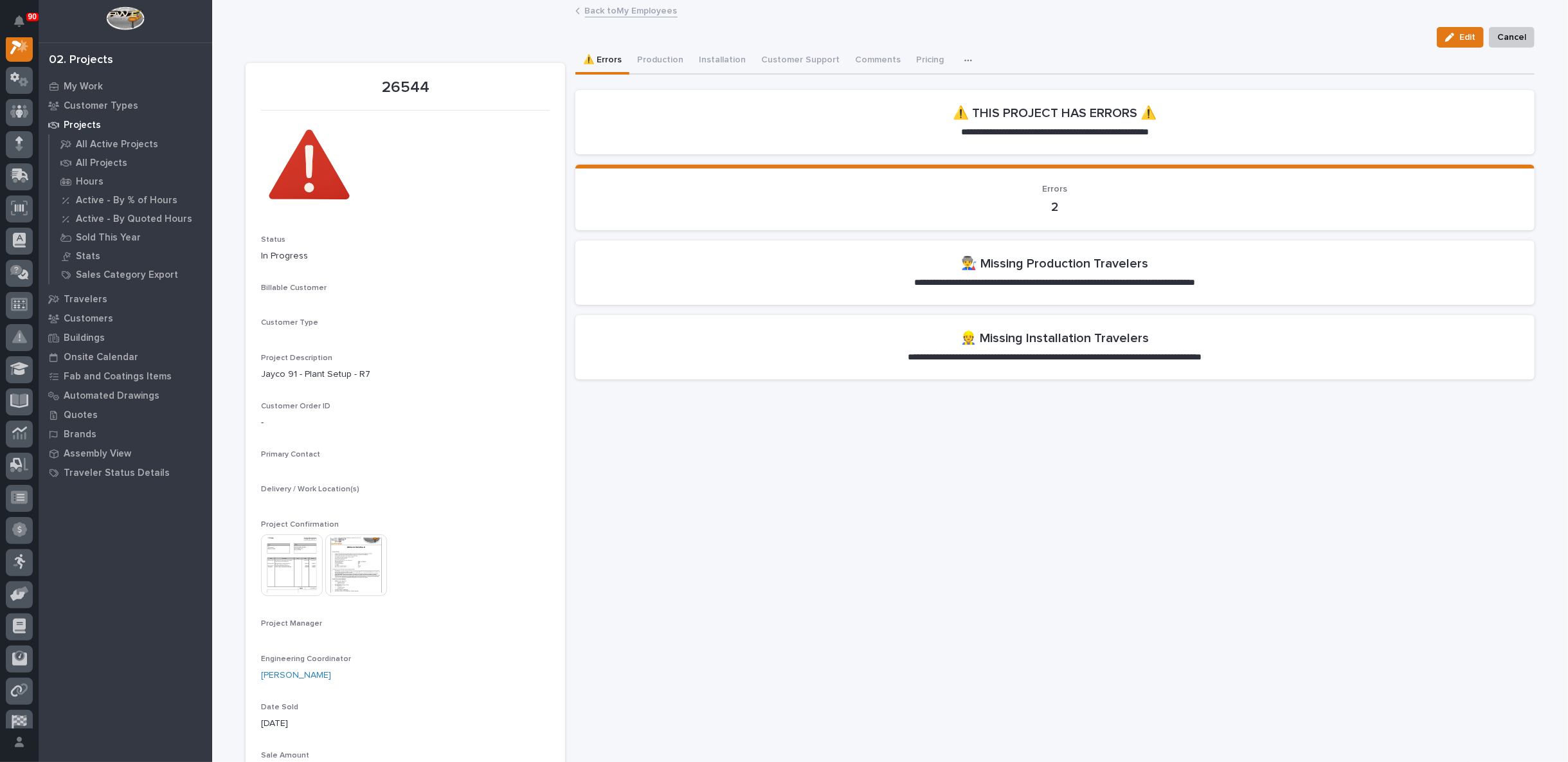
scroll to position [32, 0]
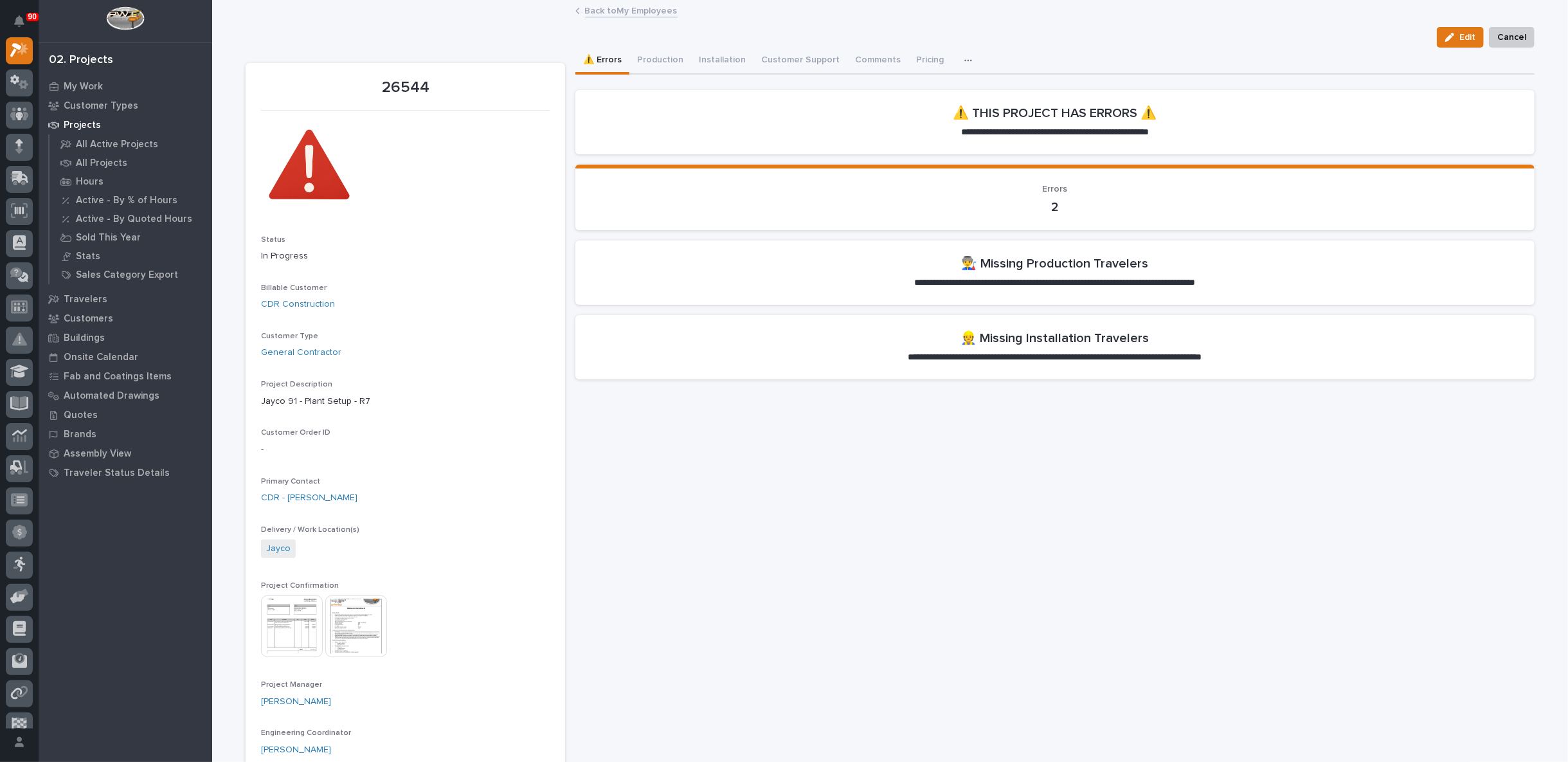
click at [624, 7] on link "Back to My Employees" at bounding box center [631, 10] width 93 height 15
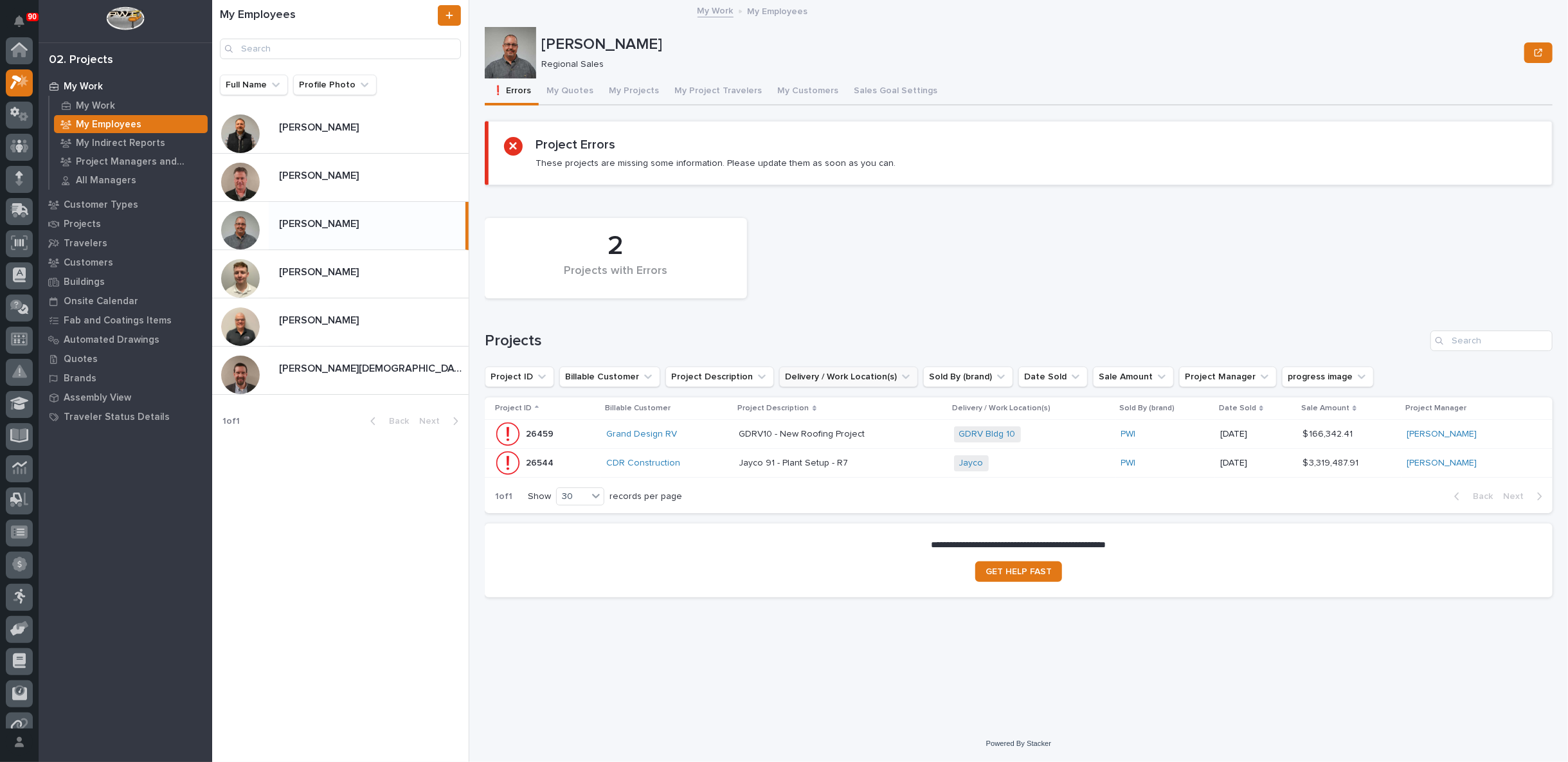
scroll to position [35, 0]
click at [902, 431] on p at bounding box center [841, 434] width 205 height 11
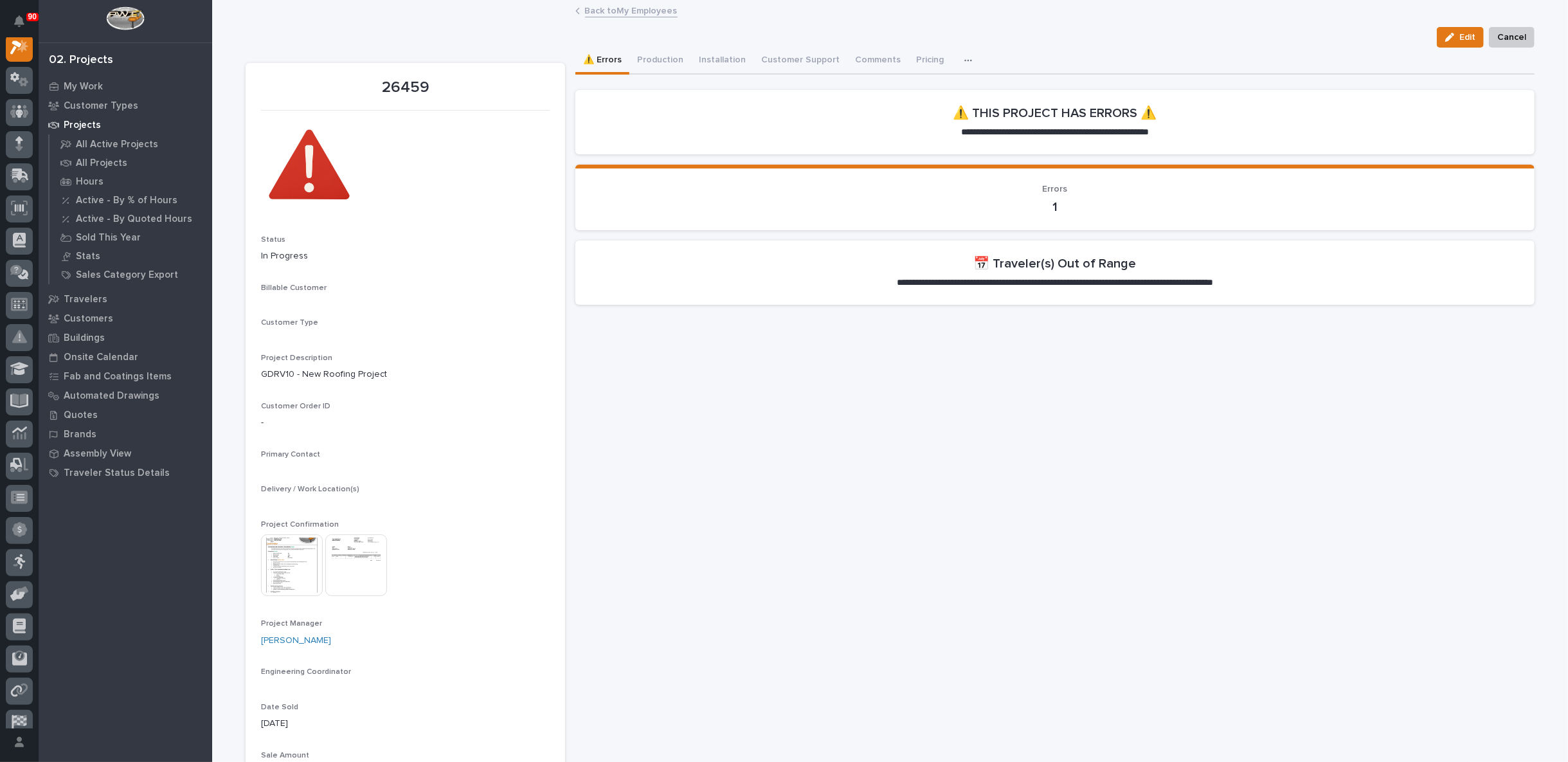
scroll to position [32, 0]
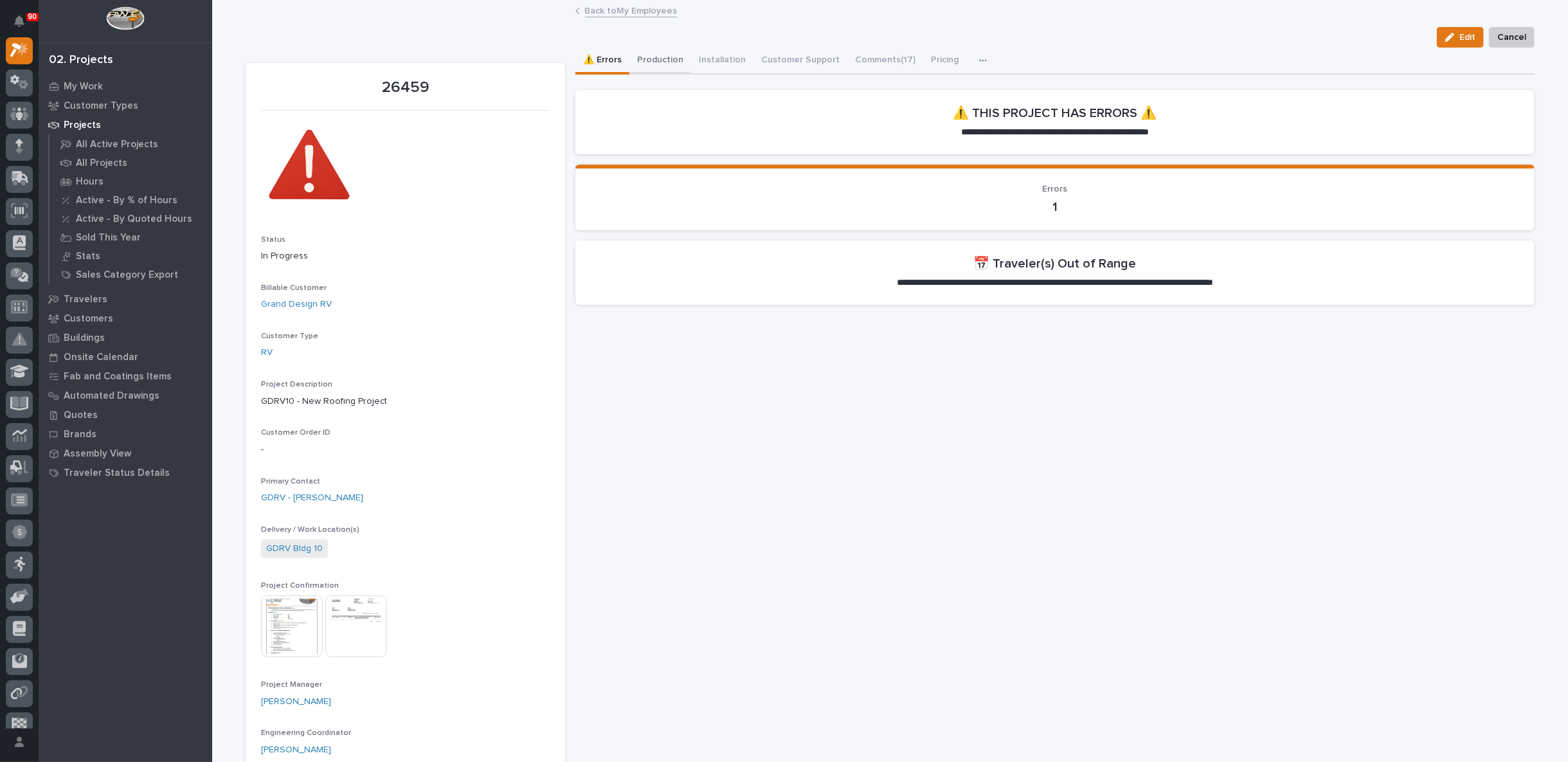
click at [653, 57] on button "Production" at bounding box center [660, 61] width 62 height 27
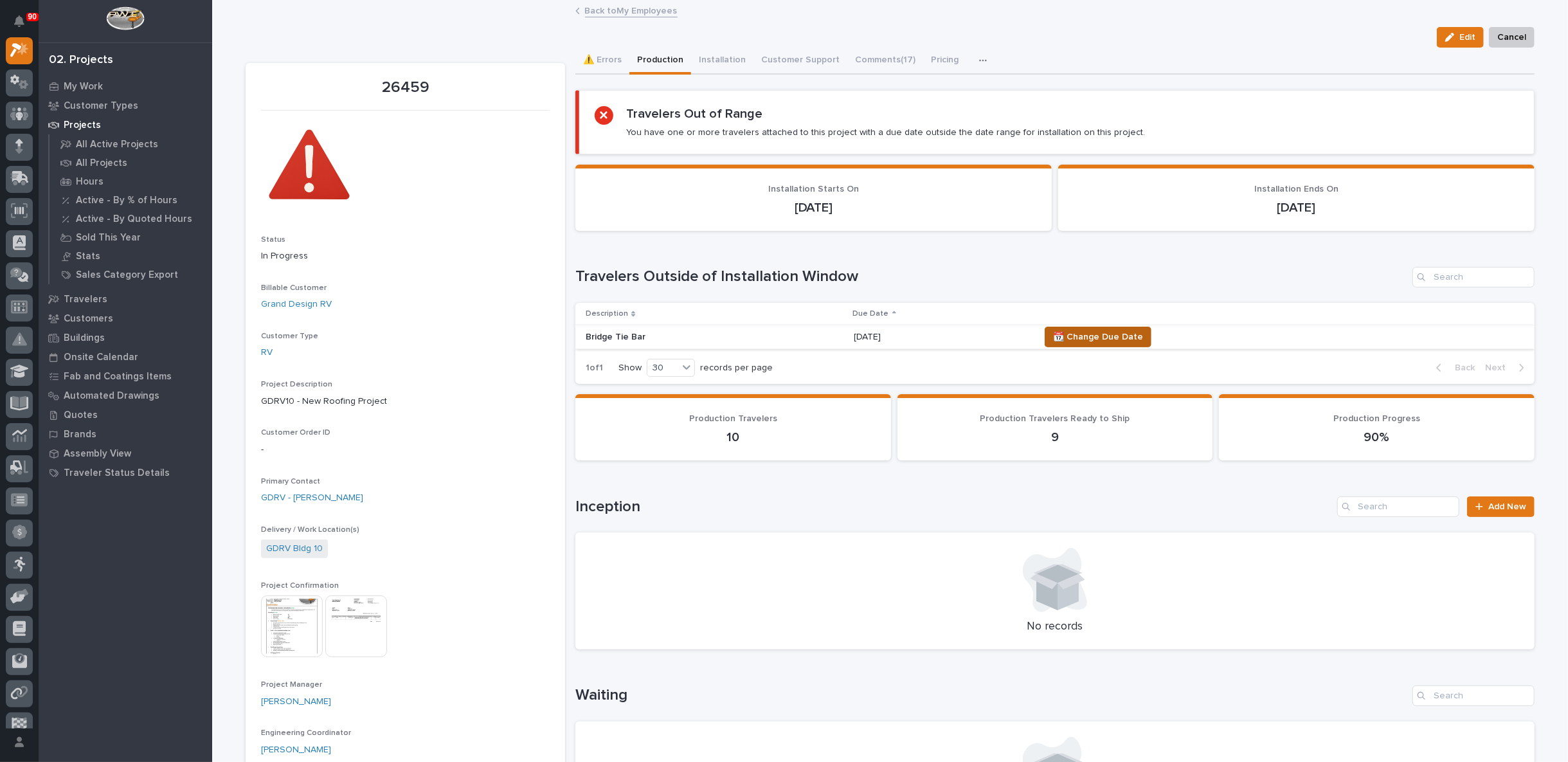
click at [1094, 334] on span "📆 Change Due Date" at bounding box center [1098, 336] width 90 height 15
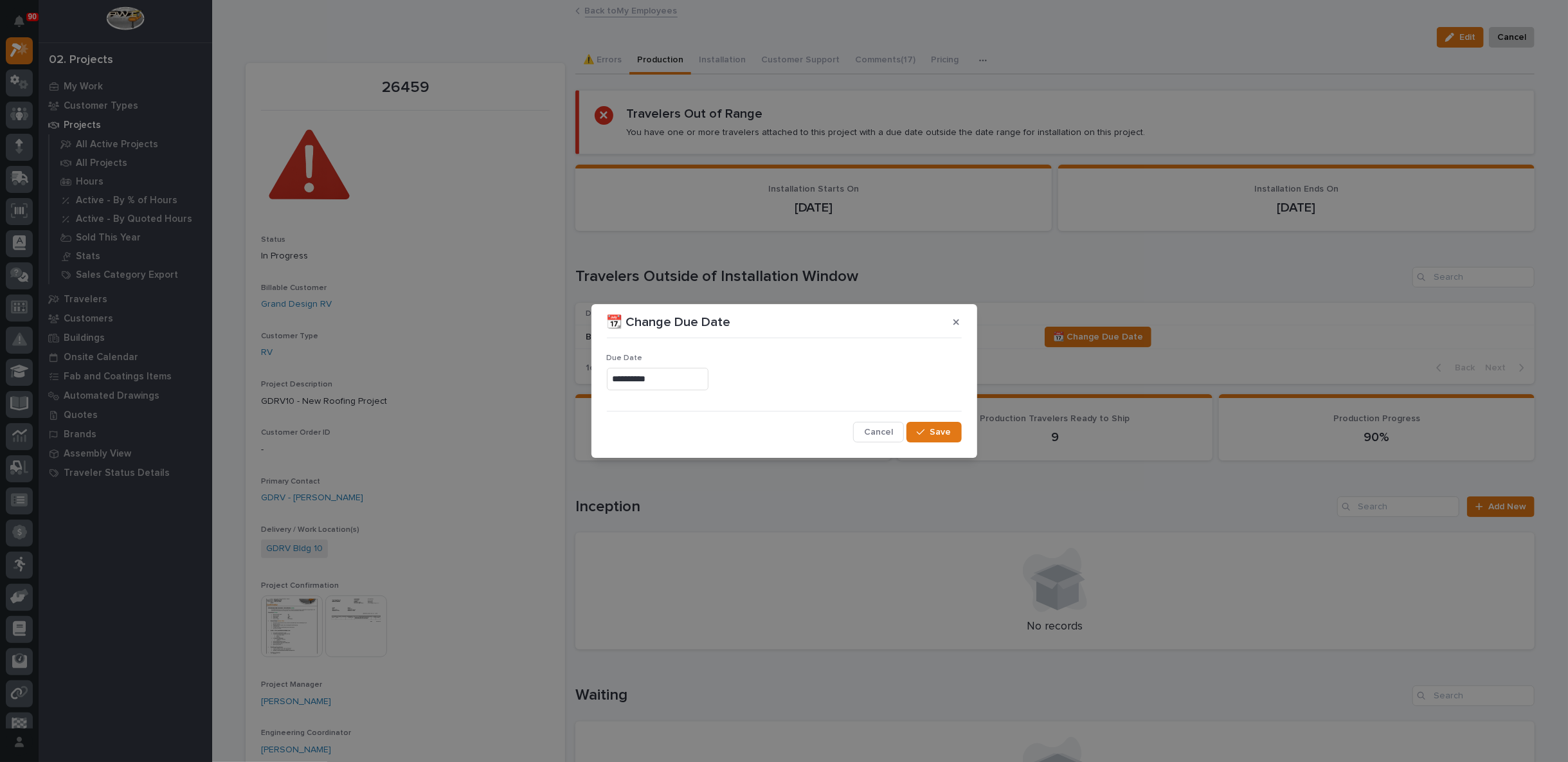
click at [672, 376] on input "**********" at bounding box center [658, 378] width 102 height 23
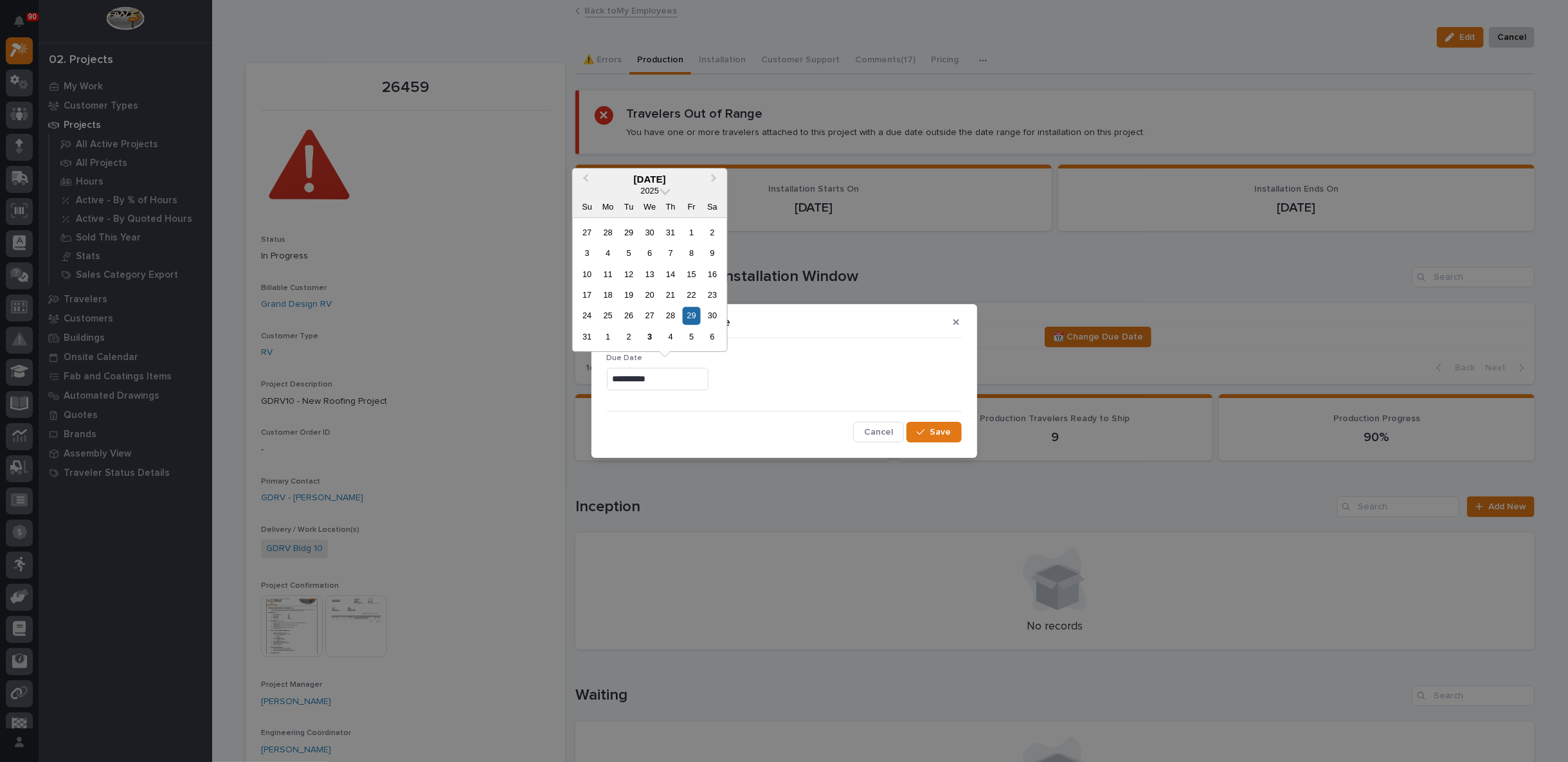
click at [694, 272] on div "15" at bounding box center [691, 274] width 17 height 17
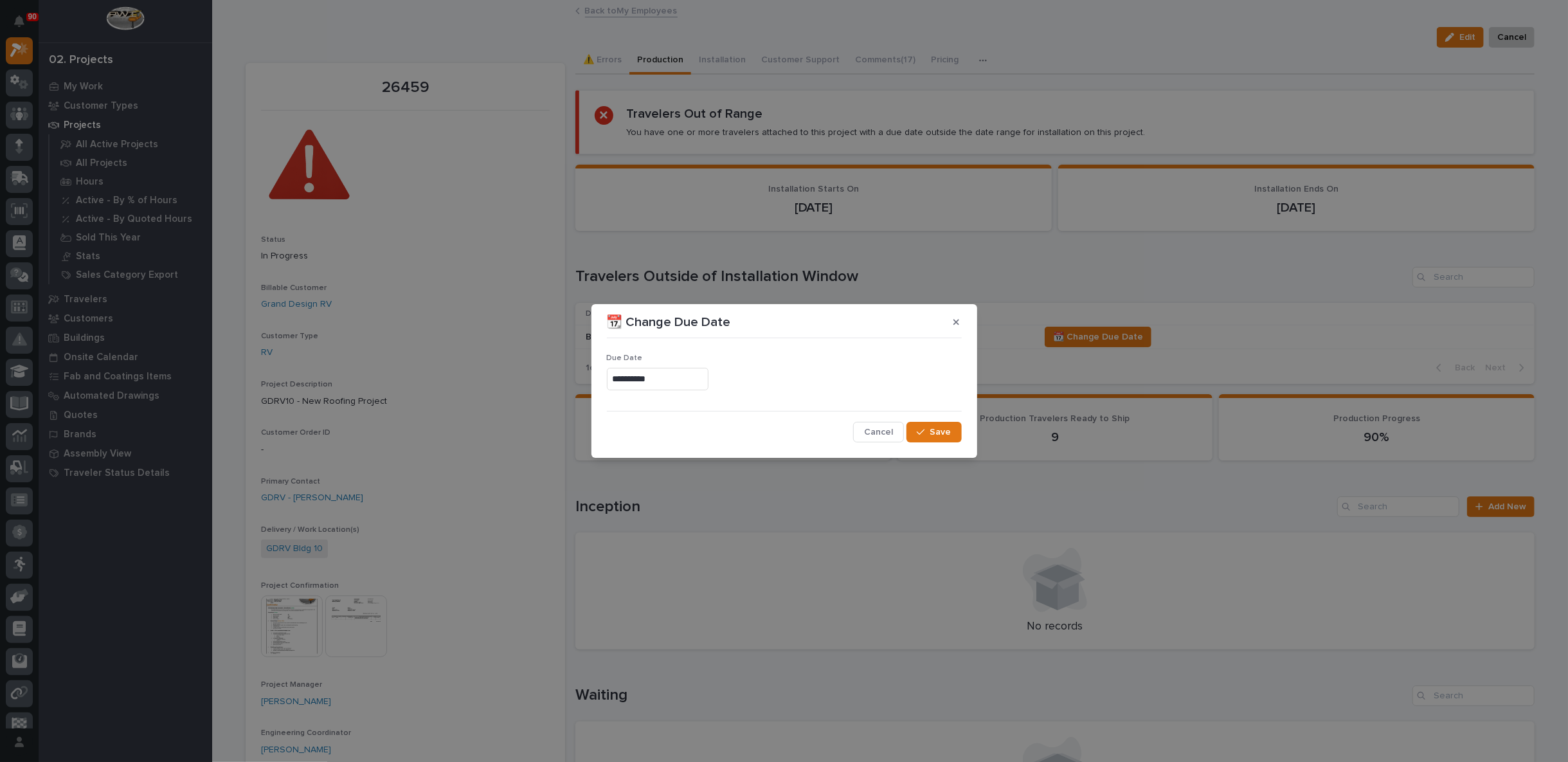
type input "**********"
click at [942, 433] on span "Save" at bounding box center [940, 432] width 21 height 12
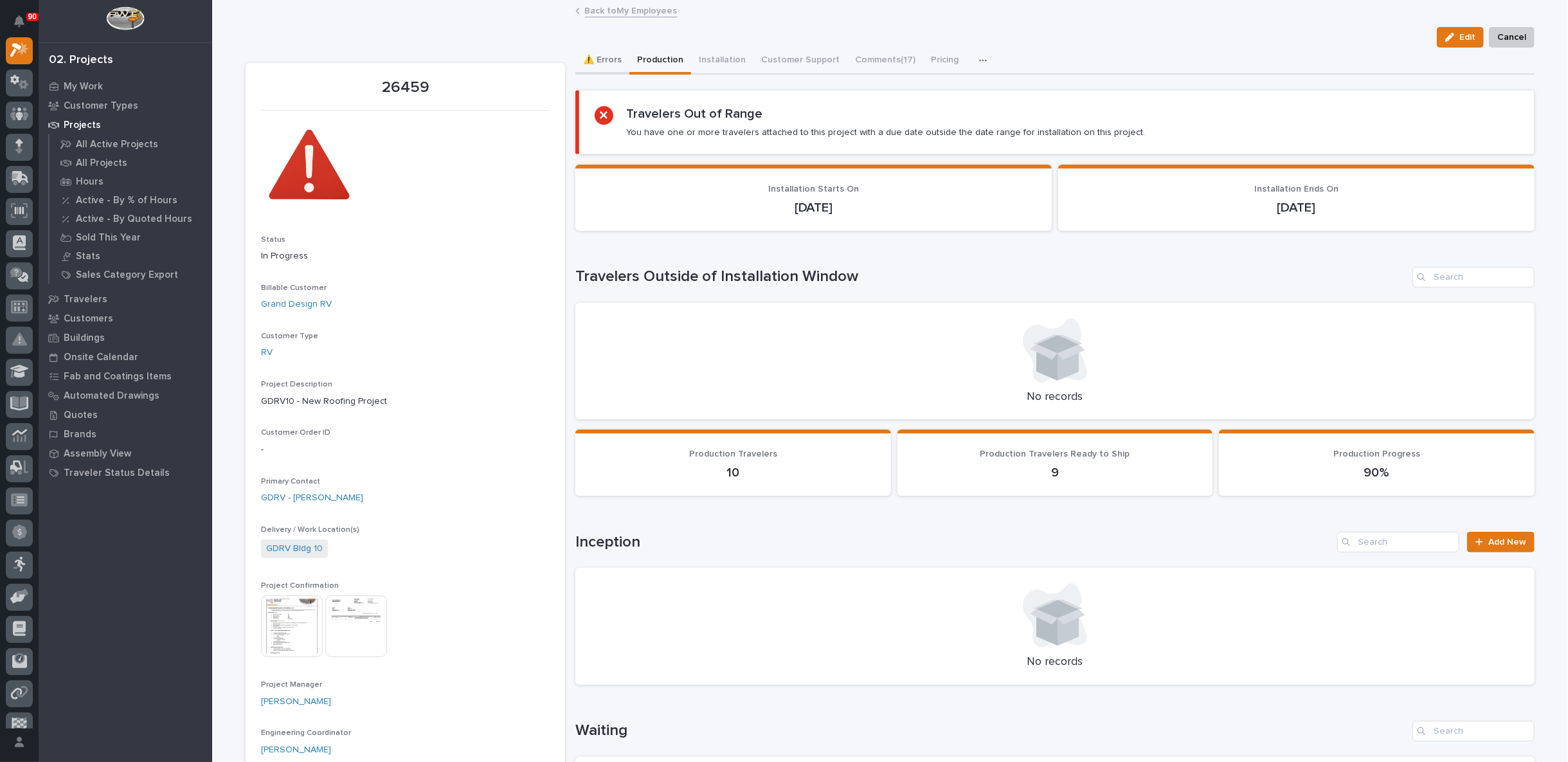
click at [608, 60] on button "⚠️ Errors" at bounding box center [602, 61] width 54 height 27
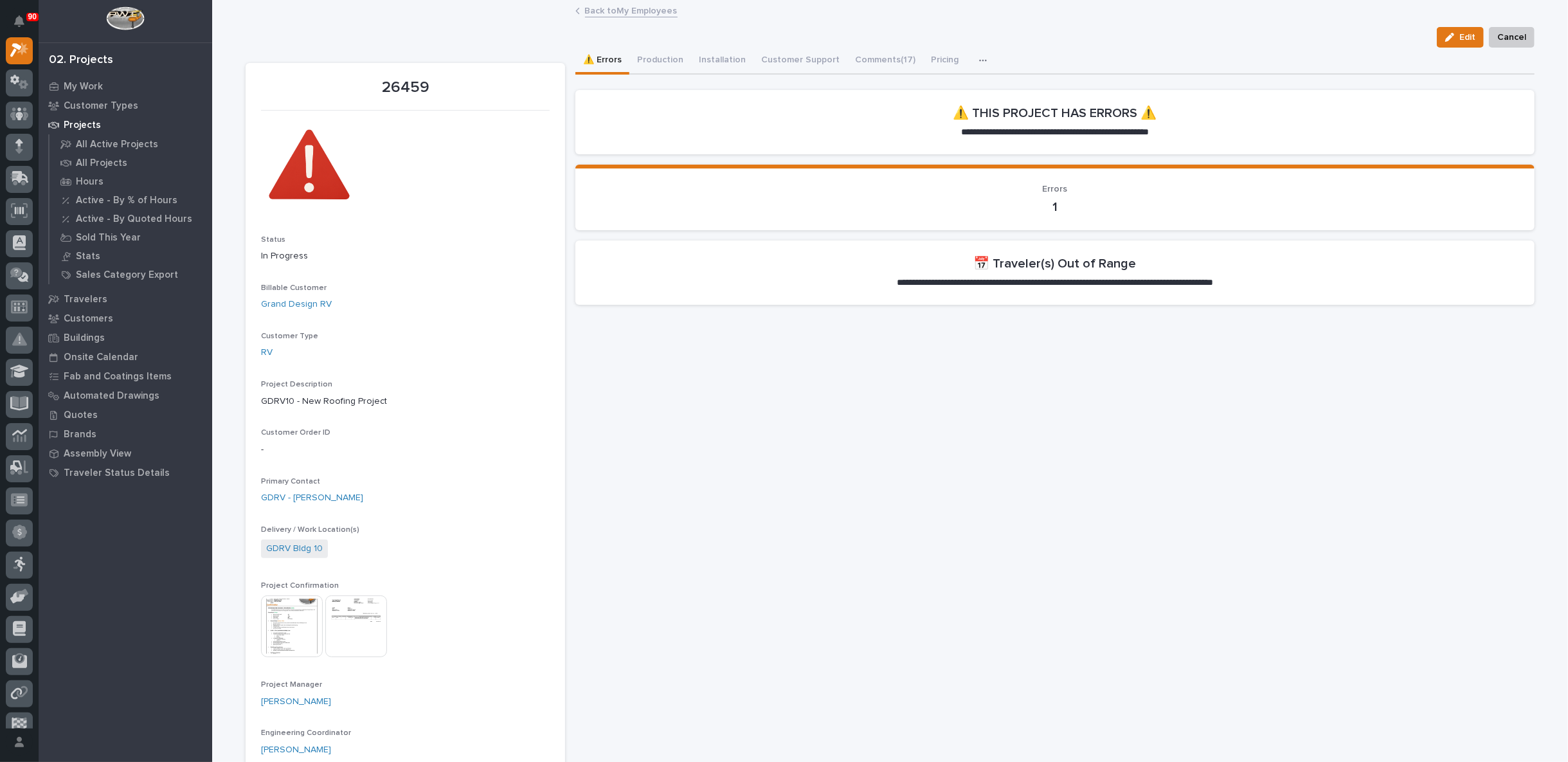
click at [618, 7] on link "Back to My Employees" at bounding box center [631, 10] width 93 height 15
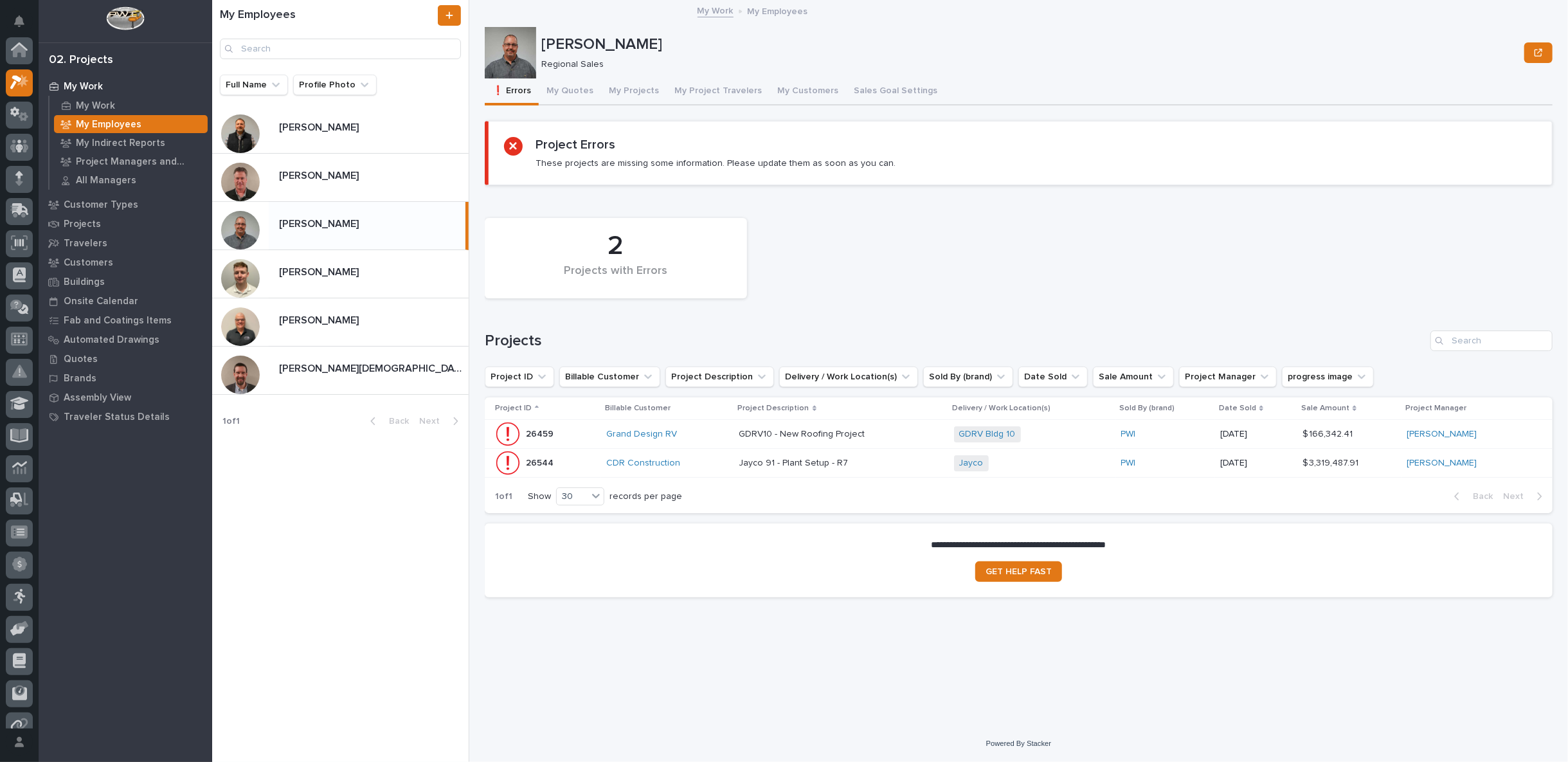
scroll to position [35, 0]
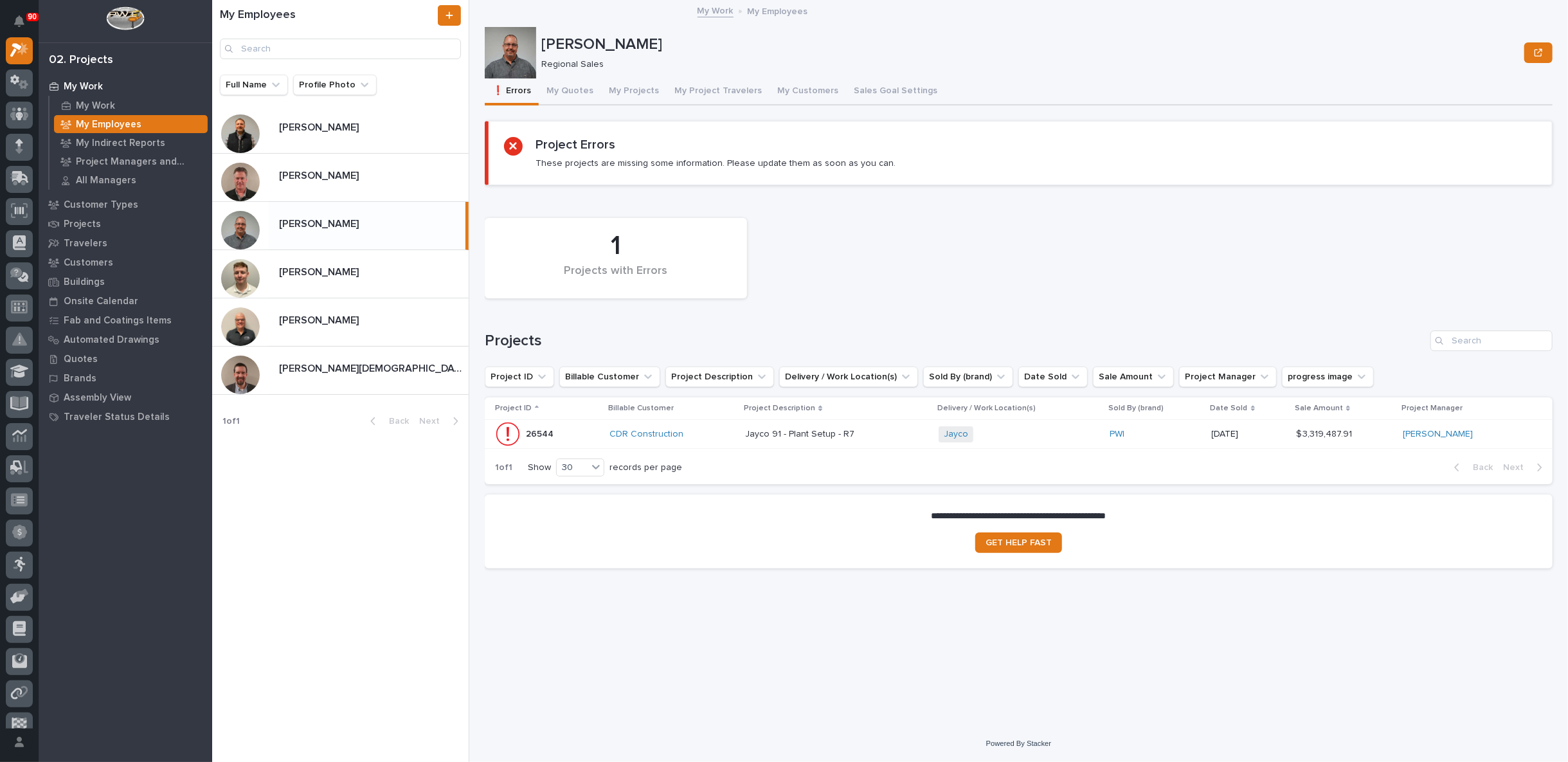
click at [722, 435] on div "CDR Construction" at bounding box center [672, 434] width 126 height 11
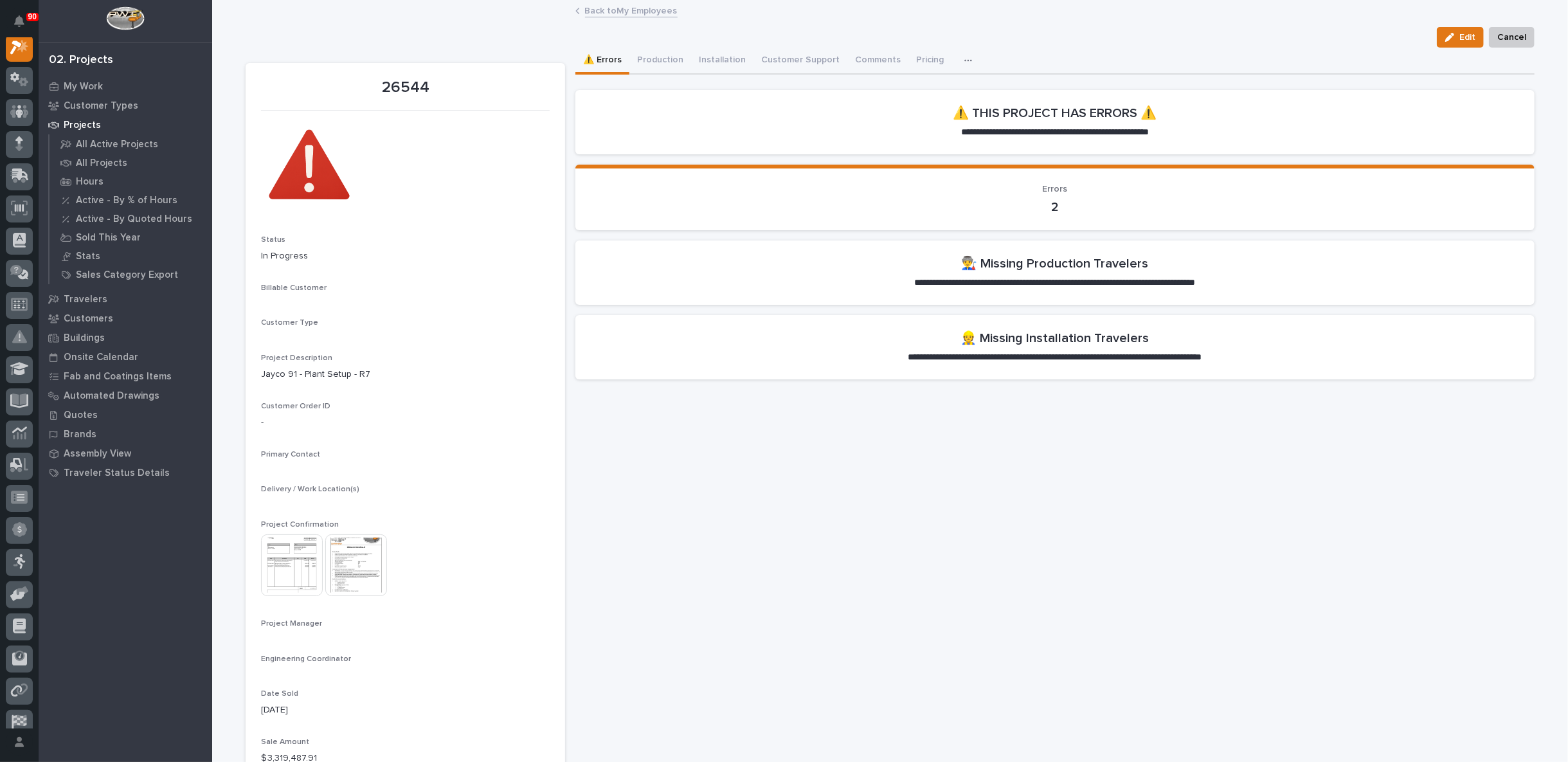
scroll to position [32, 0]
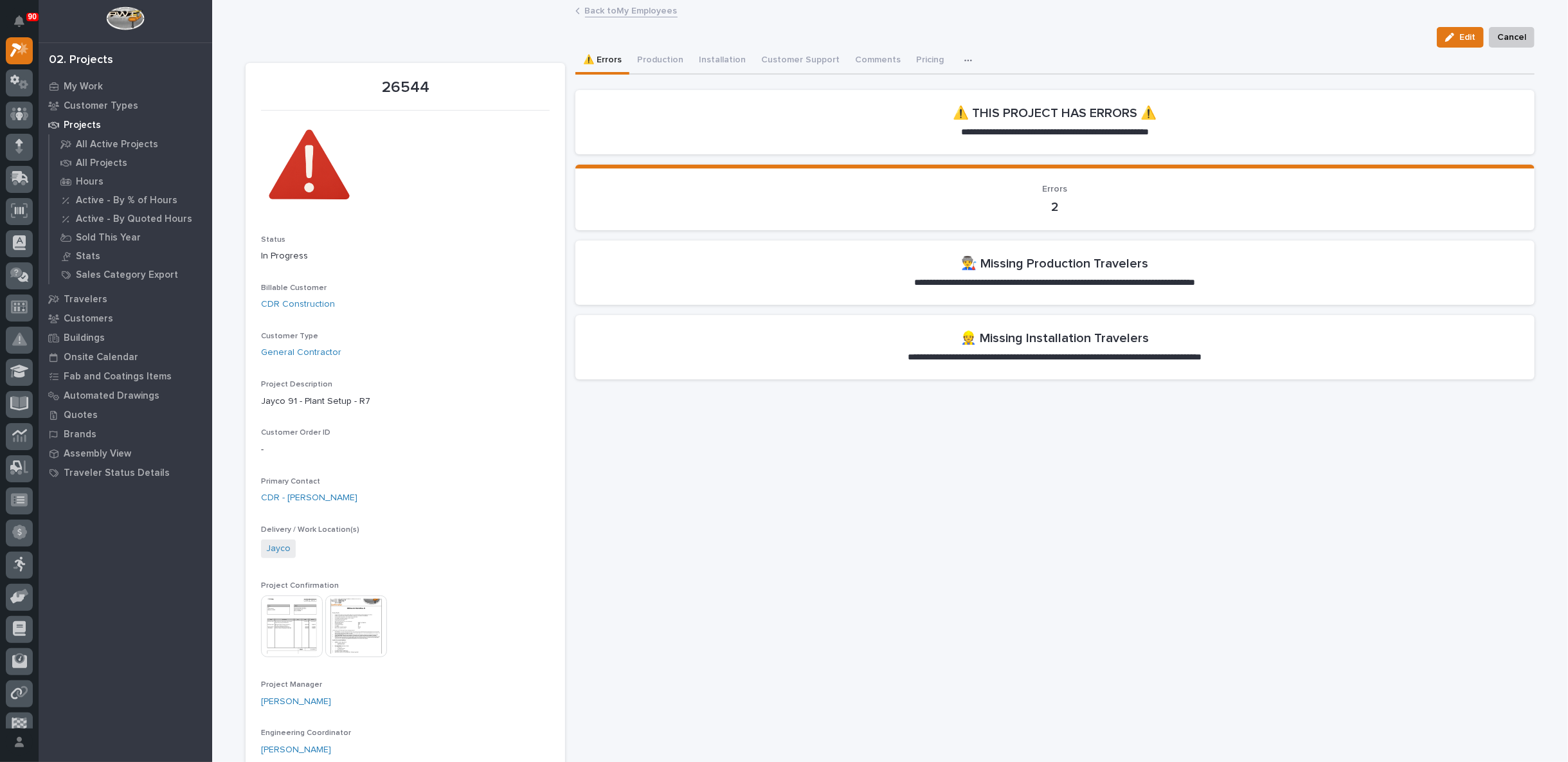
click at [608, 9] on link "Back to My Employees" at bounding box center [631, 10] width 93 height 15
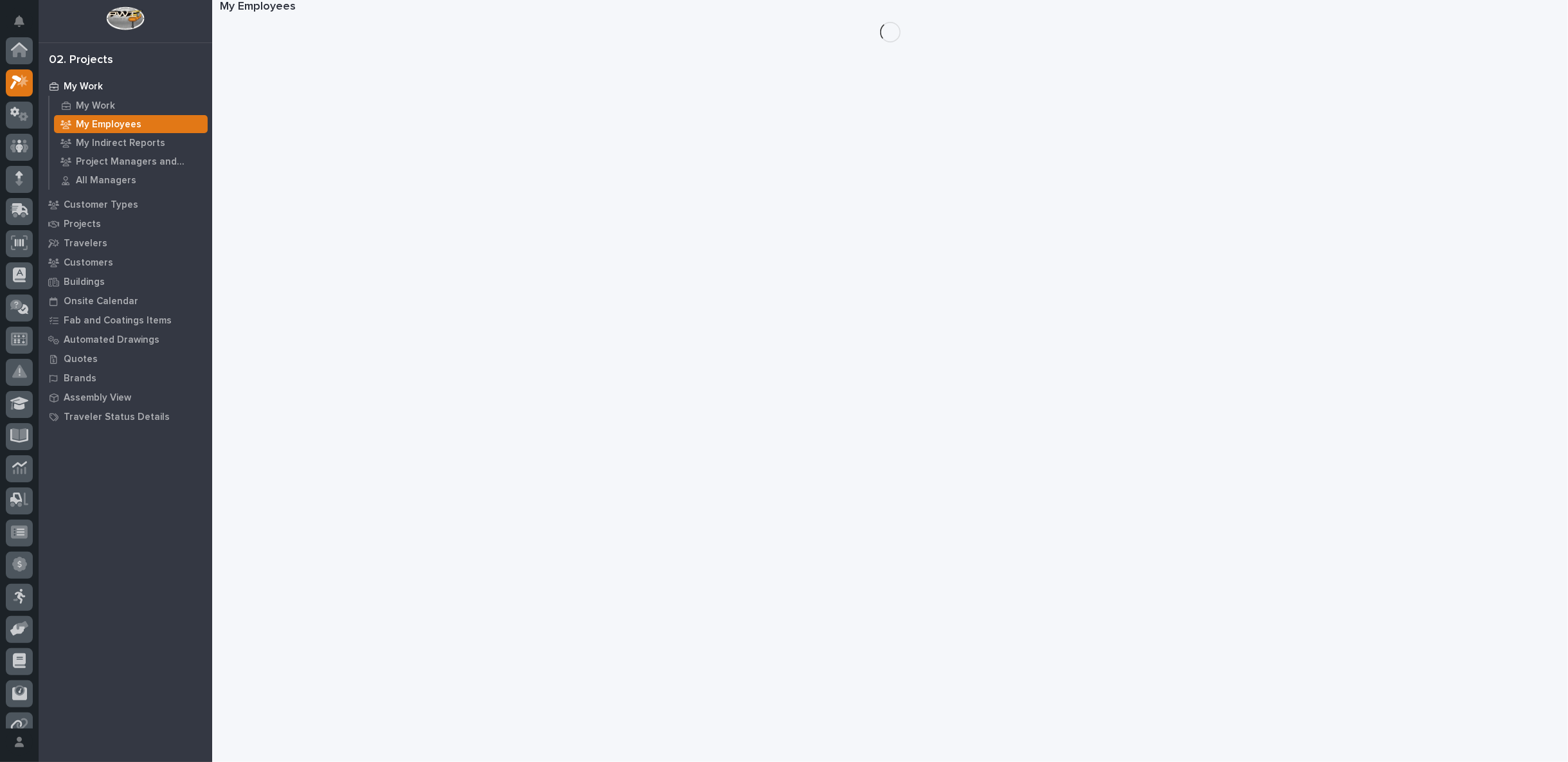
scroll to position [35, 0]
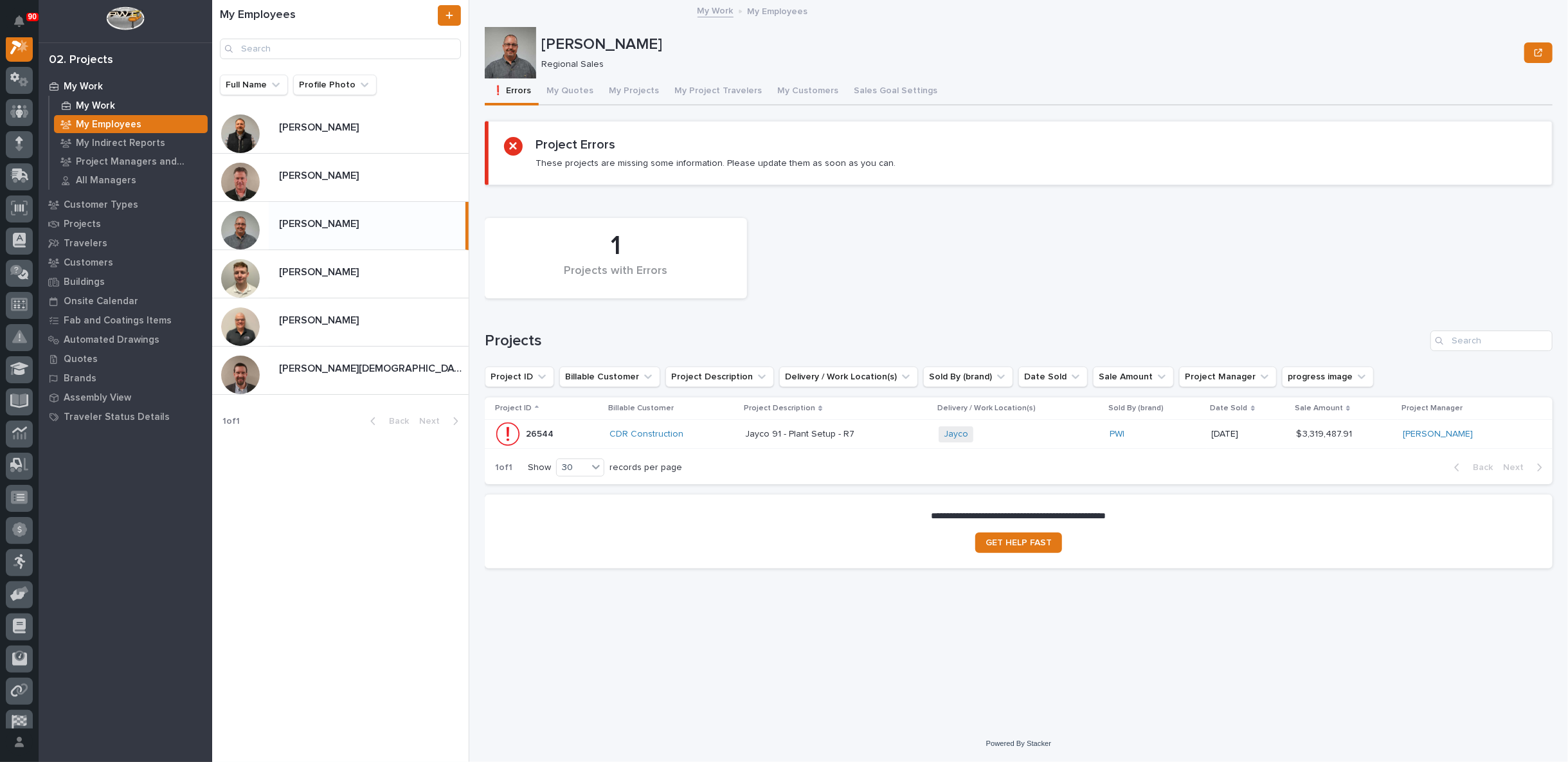
click at [93, 100] on p "My Work" at bounding box center [95, 105] width 39 height 12
